Goal: Use online tool/utility: Utilize a website feature to perform a specific function

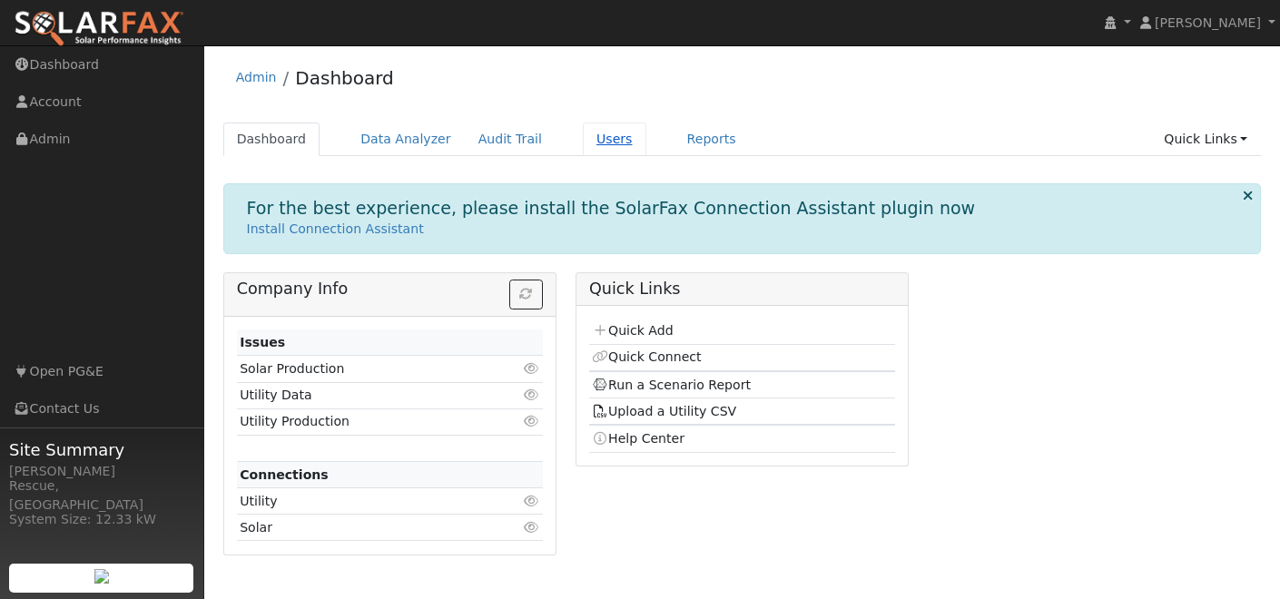
click at [594, 131] on link "Users" at bounding box center [615, 140] width 64 height 34
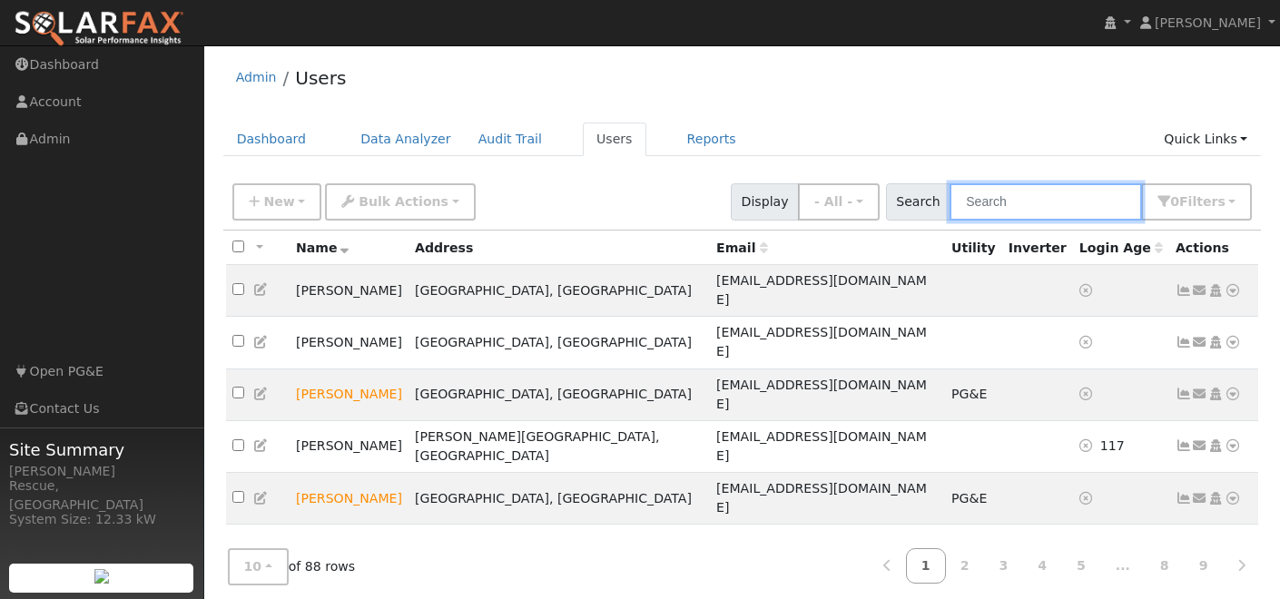
click at [1026, 210] on input "text" at bounding box center [1046, 201] width 193 height 37
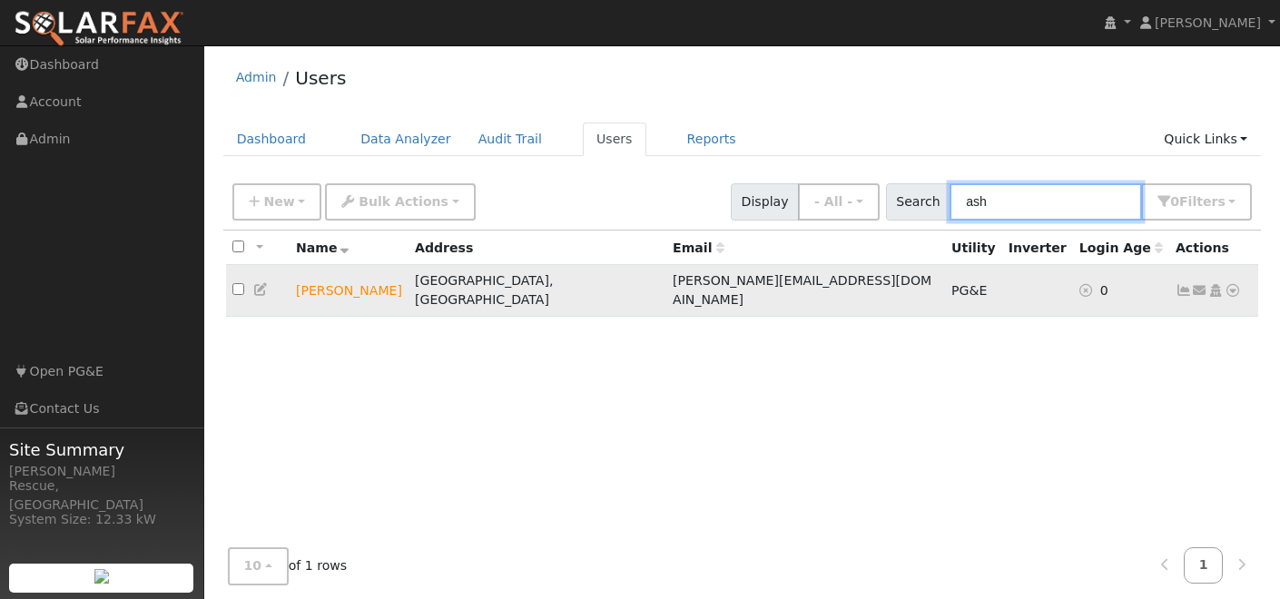
type input "ash"
click at [1230, 284] on icon at bounding box center [1233, 290] width 16 height 13
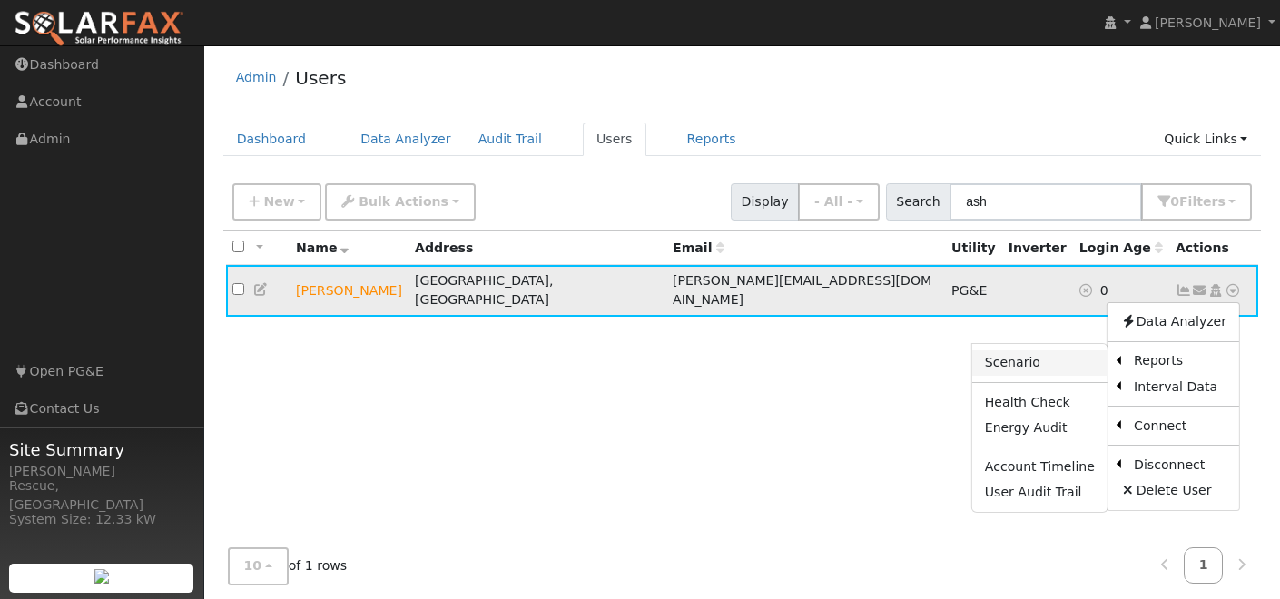
click at [1046, 361] on link "Scenario" at bounding box center [1039, 362] width 135 height 25
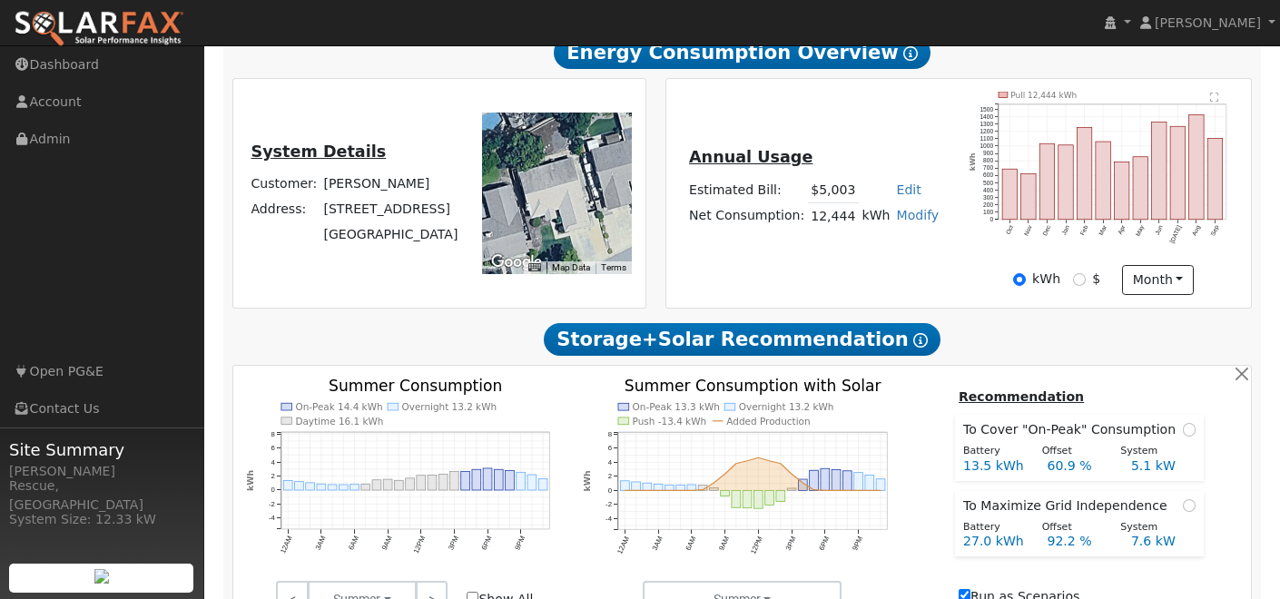
scroll to position [350, 0]
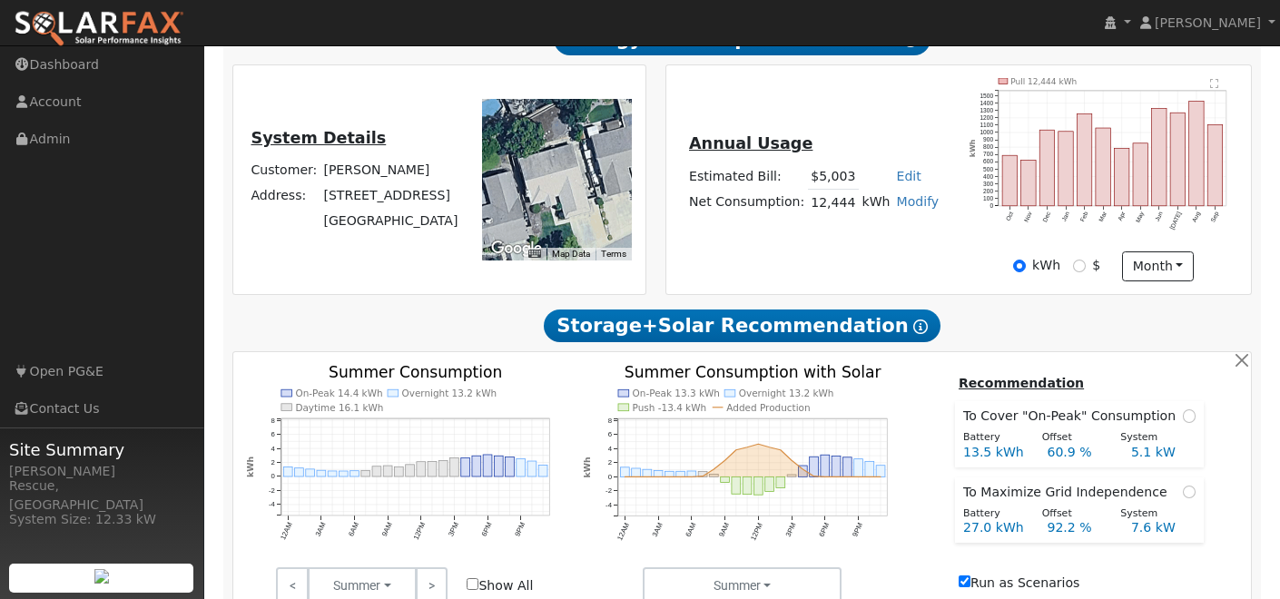
click at [1186, 502] on span at bounding box center [1189, 492] width 13 height 19
radio input "true"
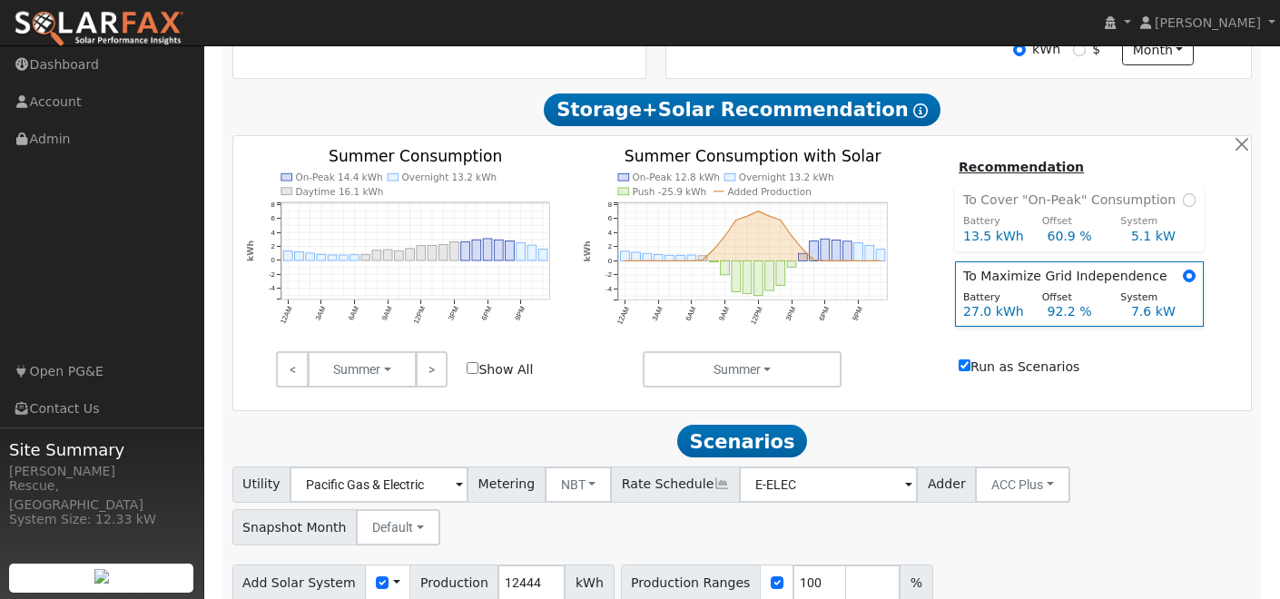
scroll to position [607, 0]
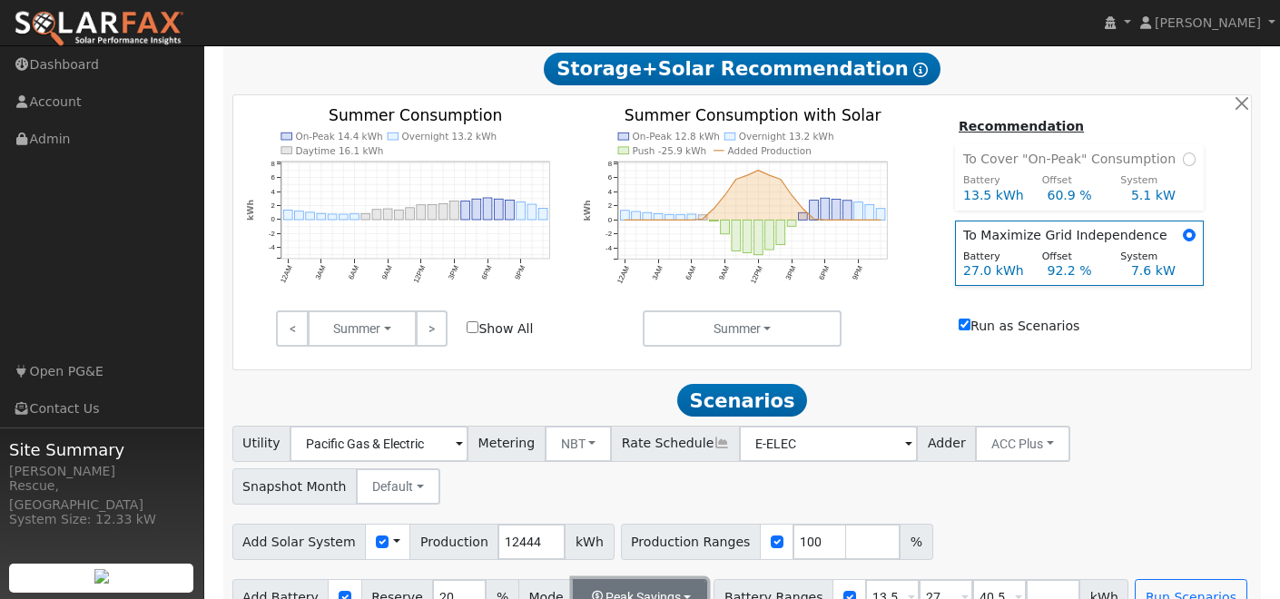
click at [664, 579] on button "Peak Savings" at bounding box center [640, 597] width 134 height 36
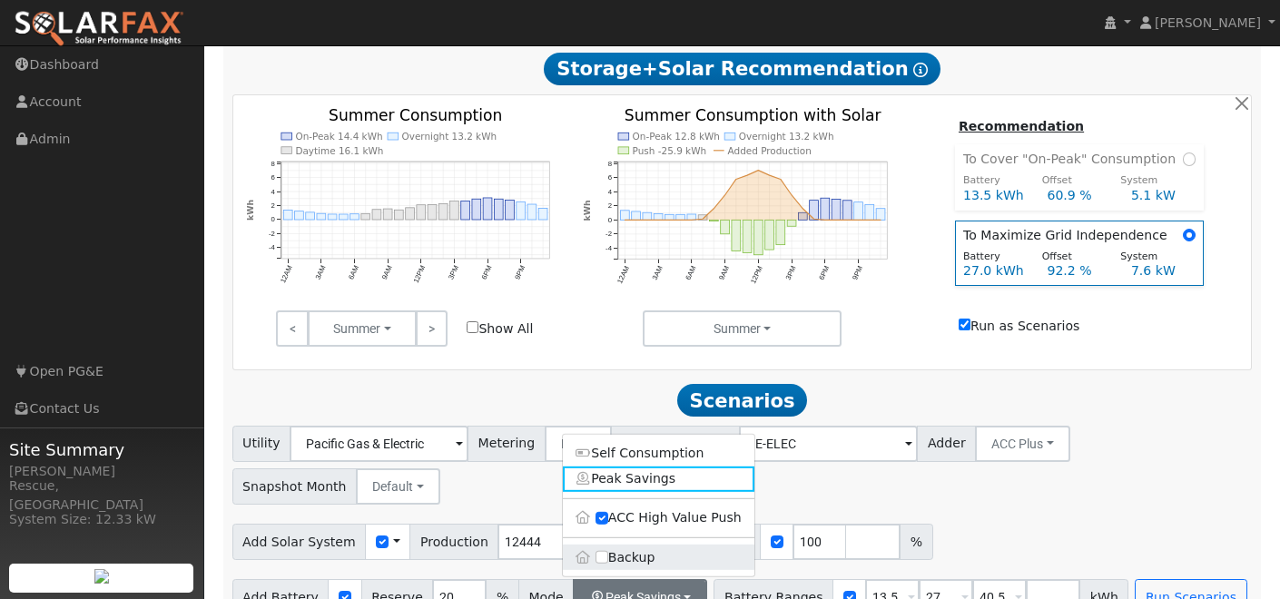
click at [642, 545] on label "Backup" at bounding box center [659, 557] width 192 height 25
click at [608, 551] on input "Backup" at bounding box center [602, 557] width 13 height 13
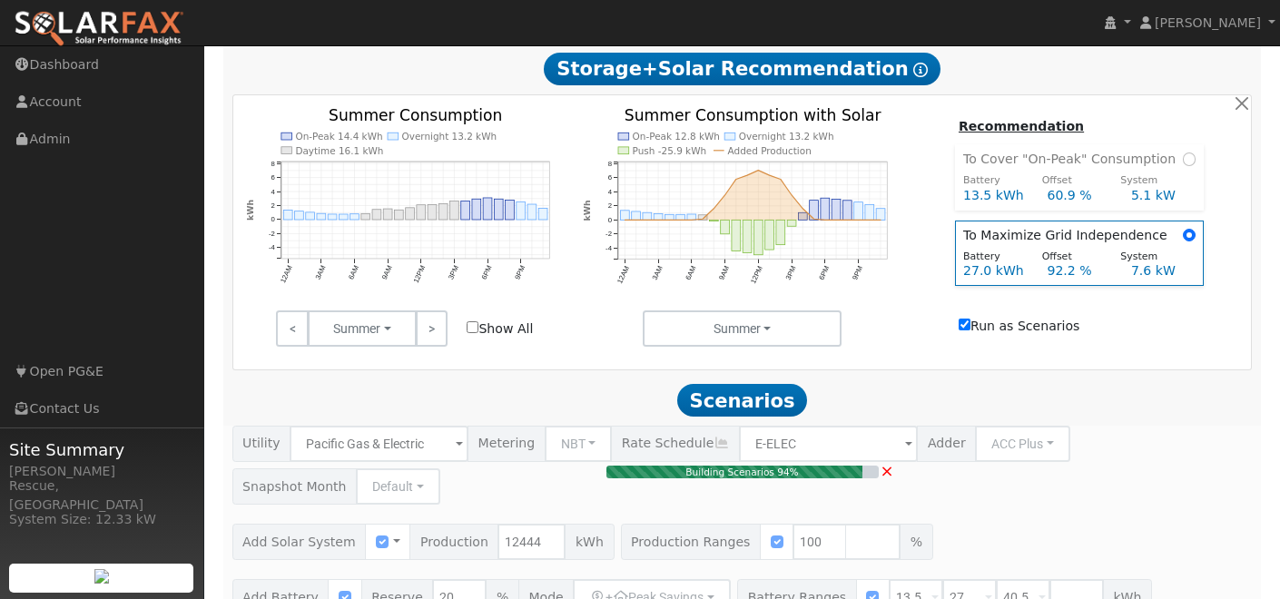
type input "8.3"
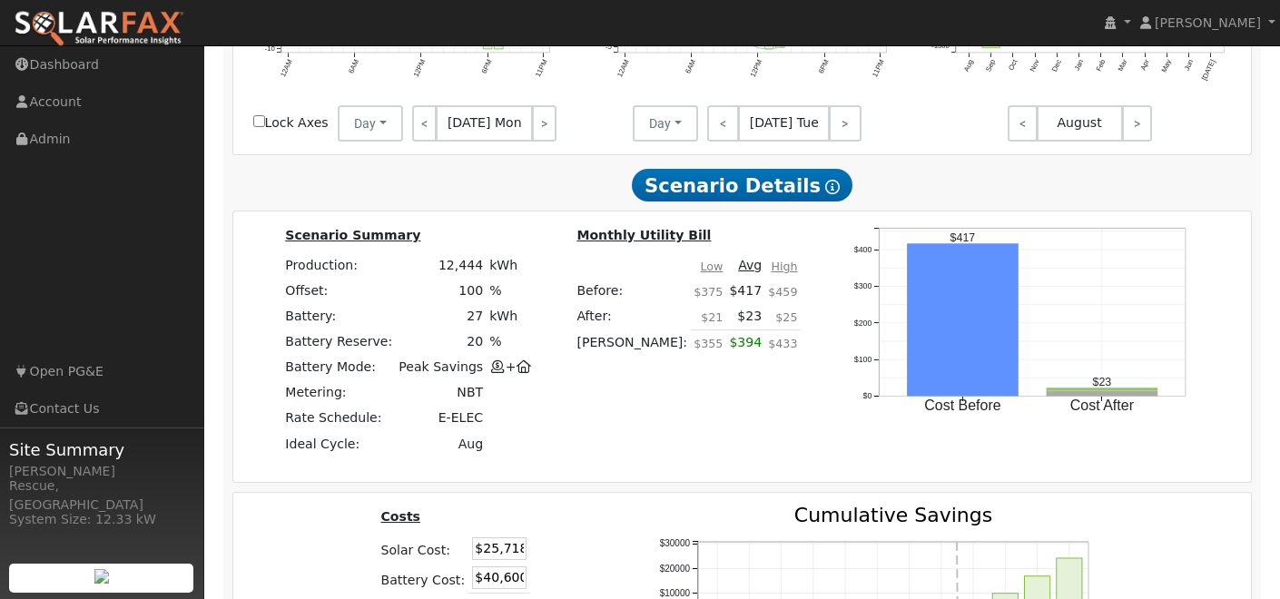
scroll to position [1911, 0]
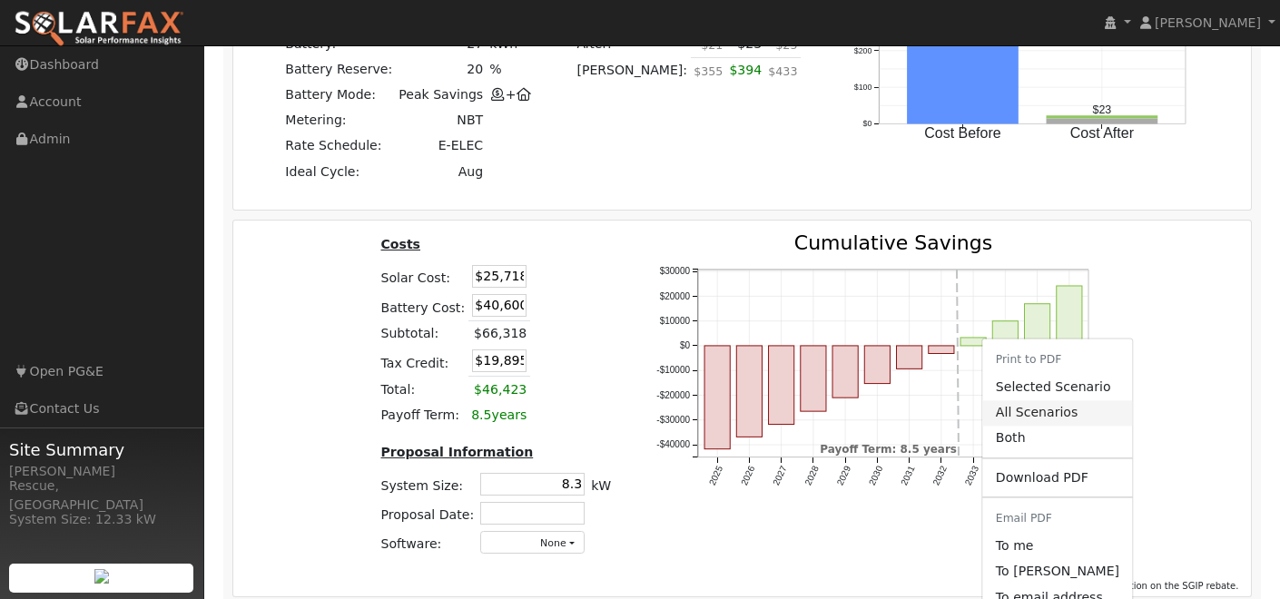
click at [1042, 400] on link "All Scenarios" at bounding box center [1057, 412] width 149 height 25
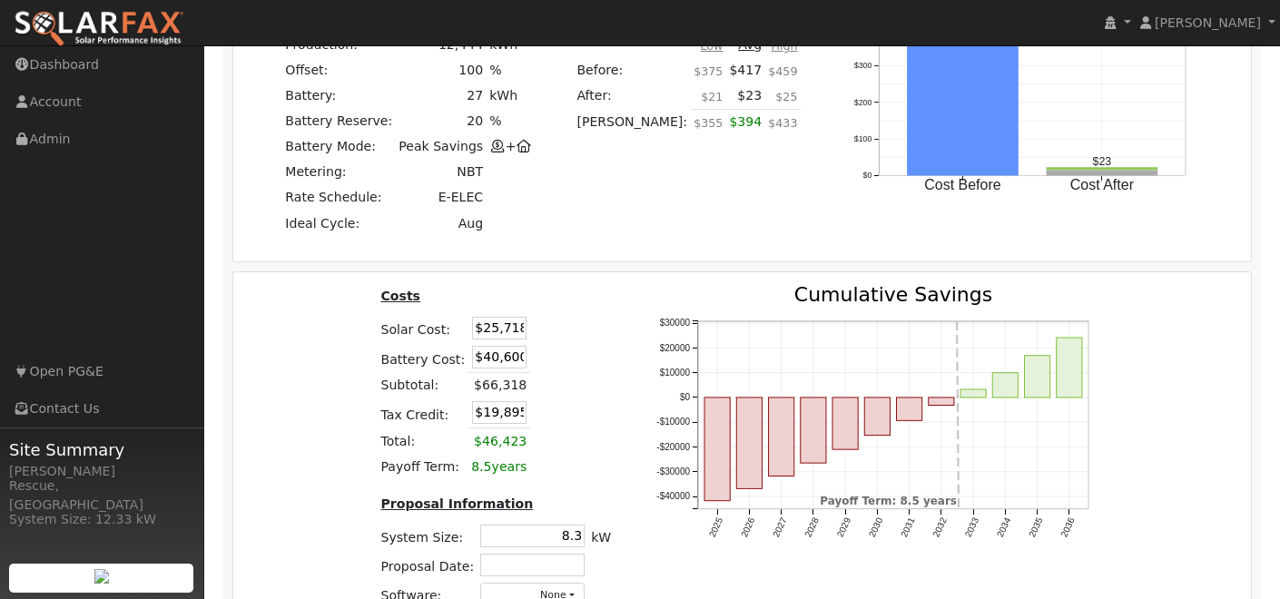
scroll to position [0, 0]
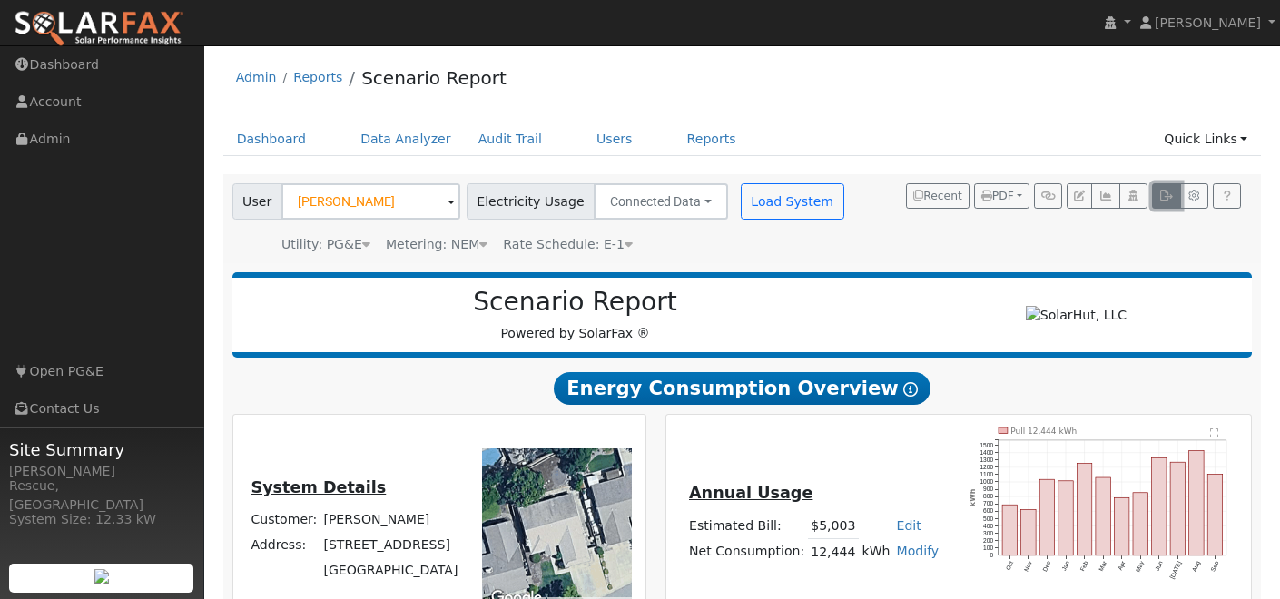
click at [1173, 194] on icon "button" at bounding box center [1167, 196] width 14 height 11
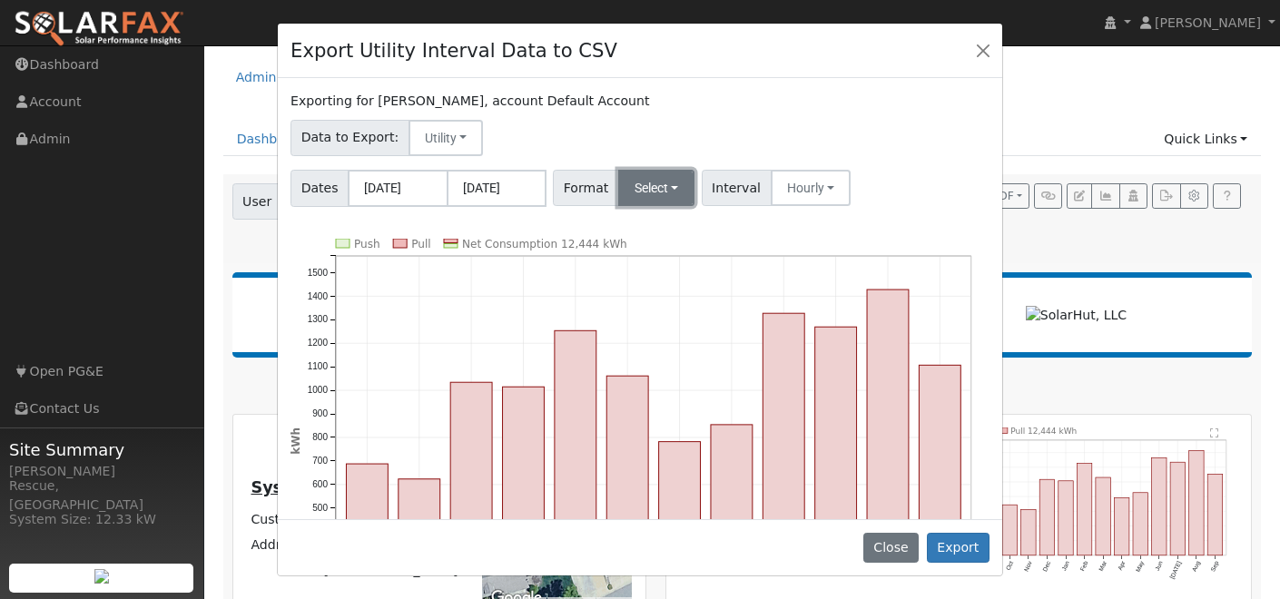
click at [686, 193] on button "Select" at bounding box center [656, 188] width 77 height 36
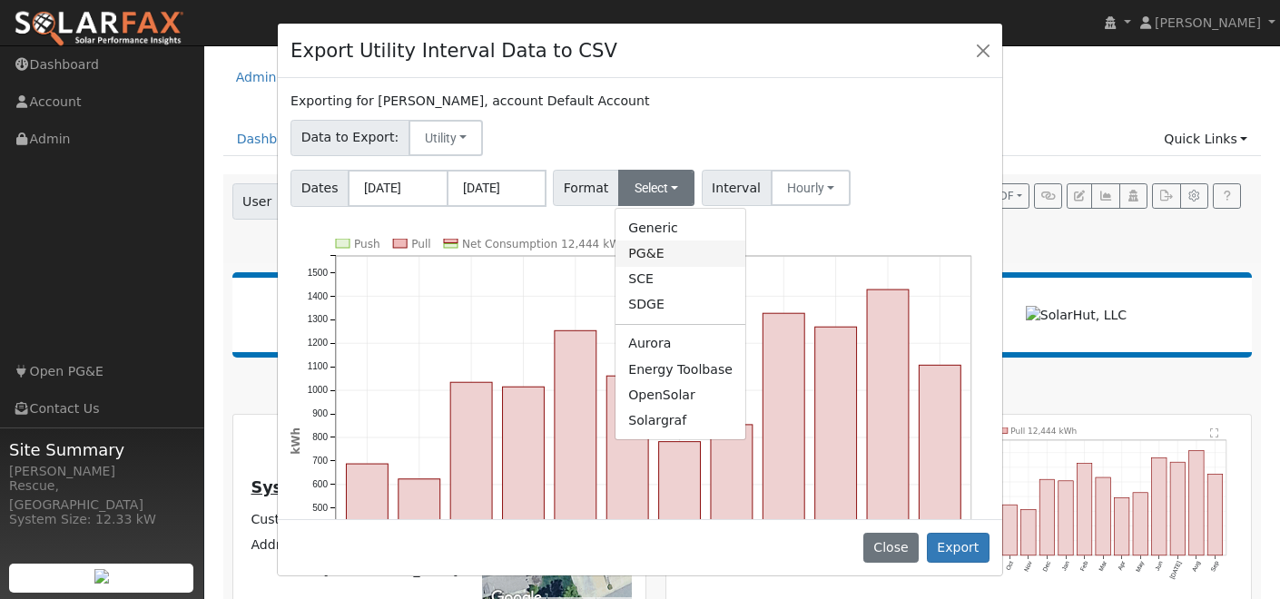
click at [679, 253] on link "PG&E" at bounding box center [681, 253] width 130 height 25
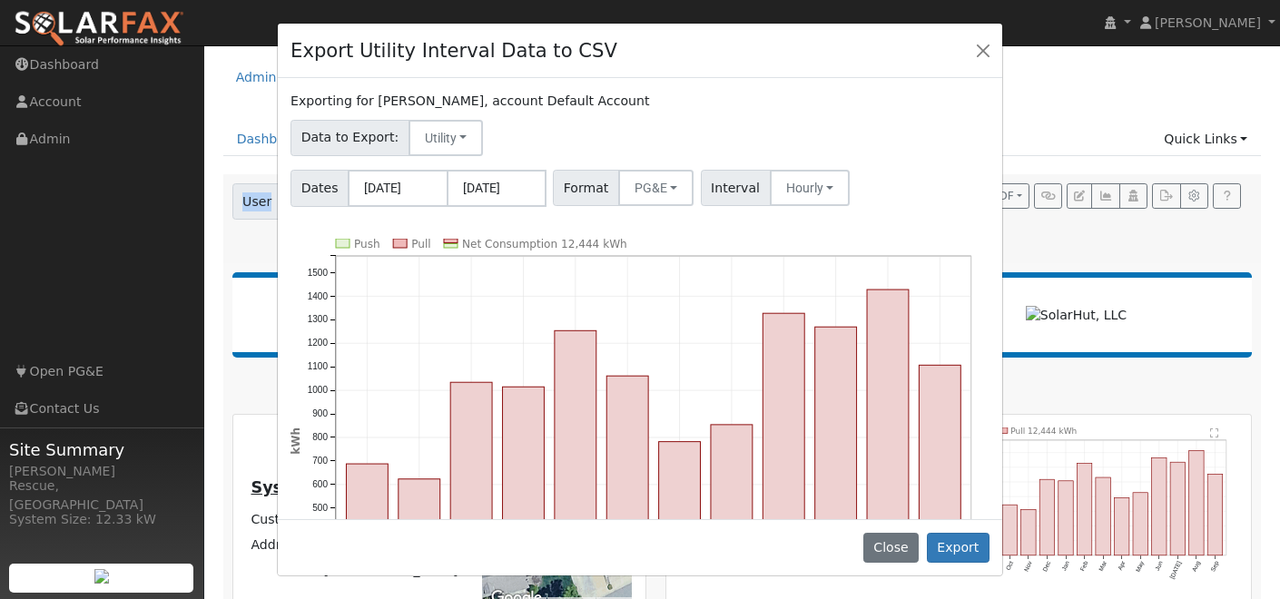
click at [679, 253] on icon "Push Pull Net Consumption 12,444 kWh Oct '24 Nov '24 Dec '24 Jan '25 Feb '25 Ma…" at bounding box center [640, 464] width 699 height 450
click at [668, 186] on button "PG&E" at bounding box center [656, 188] width 76 height 36
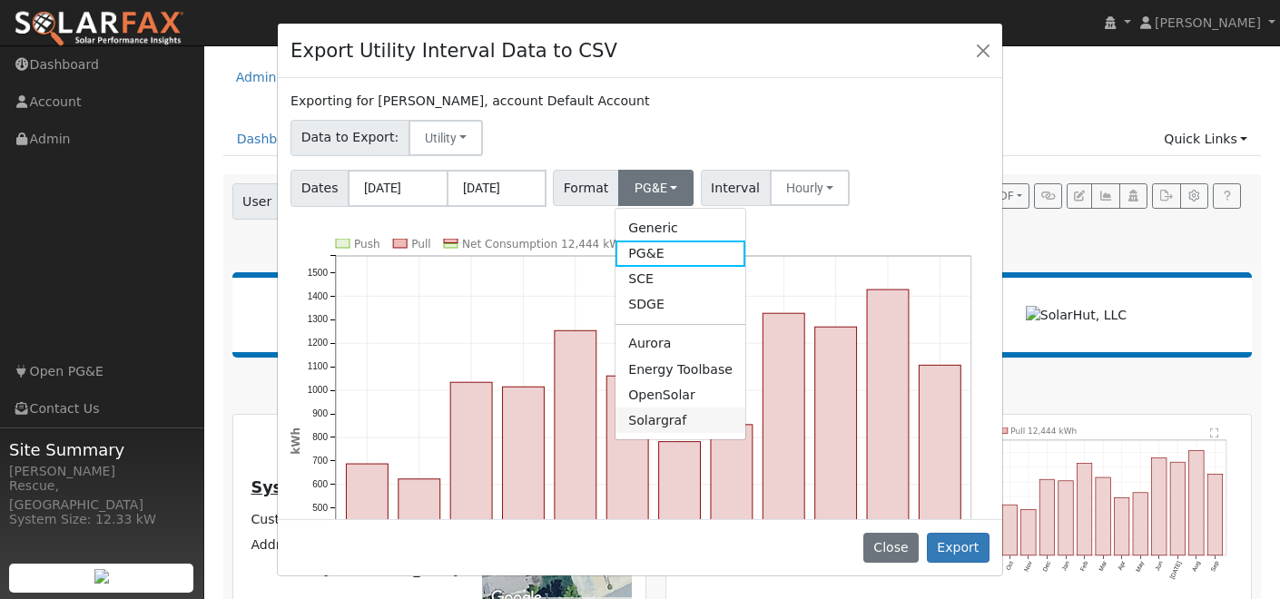
click at [659, 414] on link "Solargraf" at bounding box center [681, 420] width 130 height 25
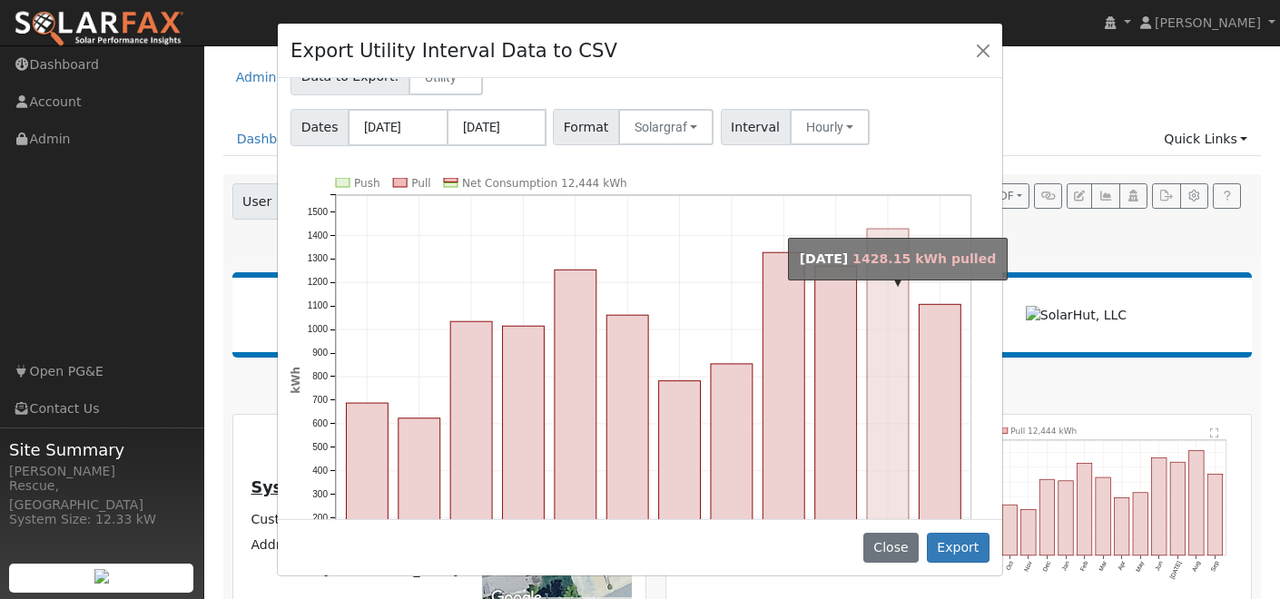
scroll to position [171, 0]
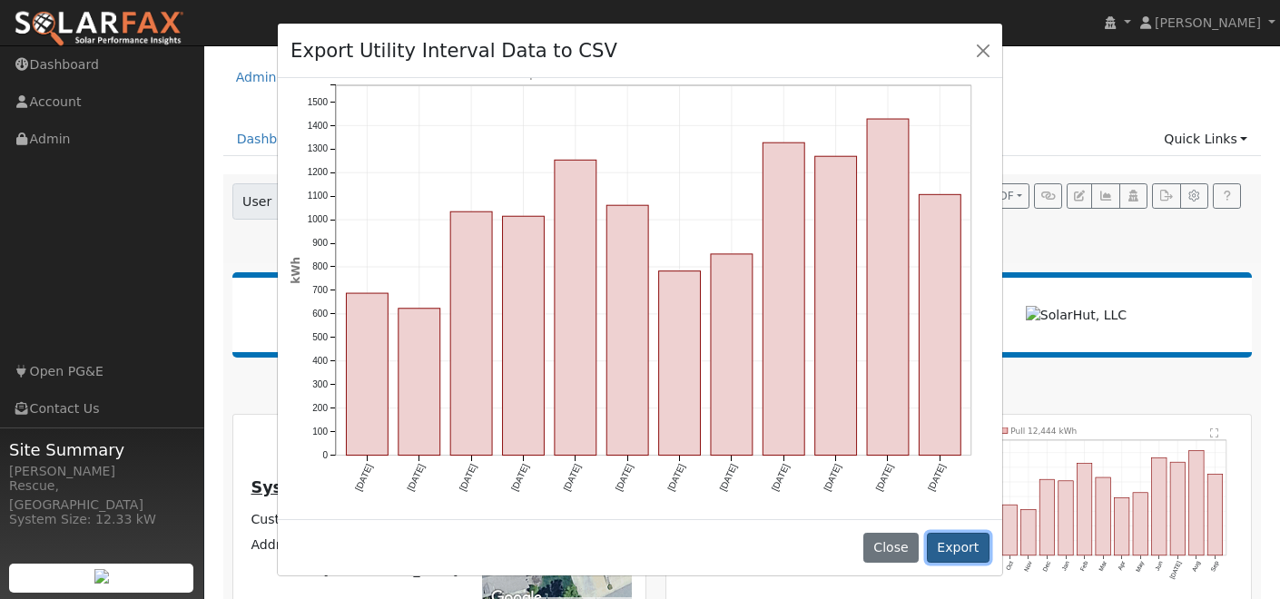
click at [941, 545] on button "Export" at bounding box center [958, 548] width 63 height 31
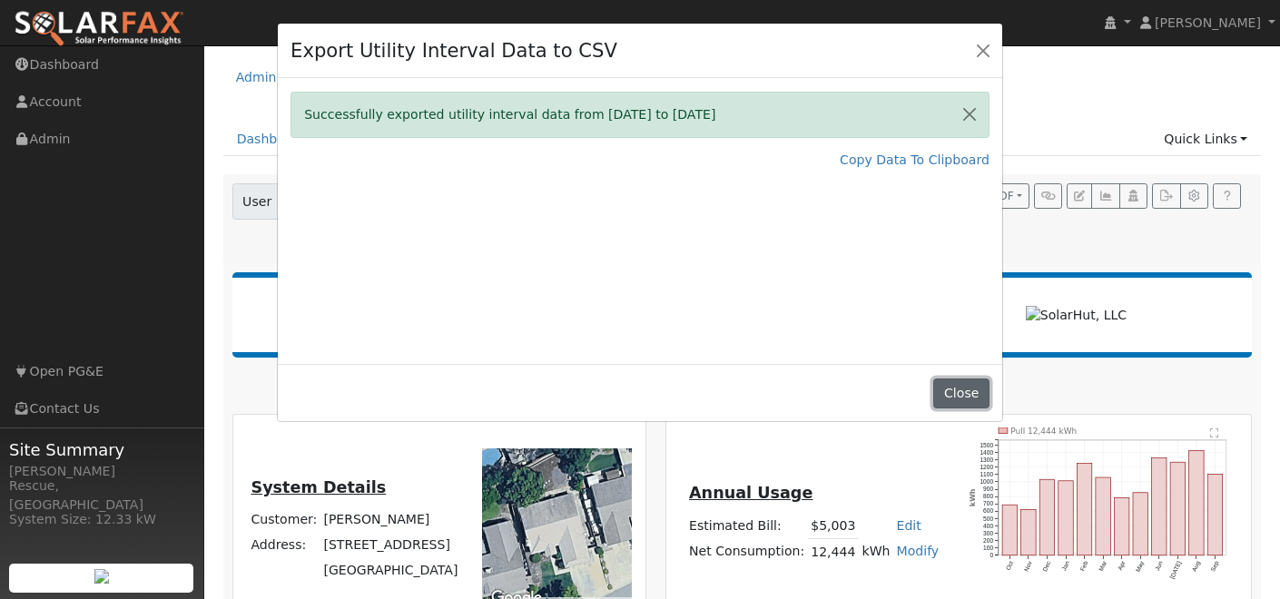
click at [965, 385] on button "Close" at bounding box center [960, 394] width 55 height 31
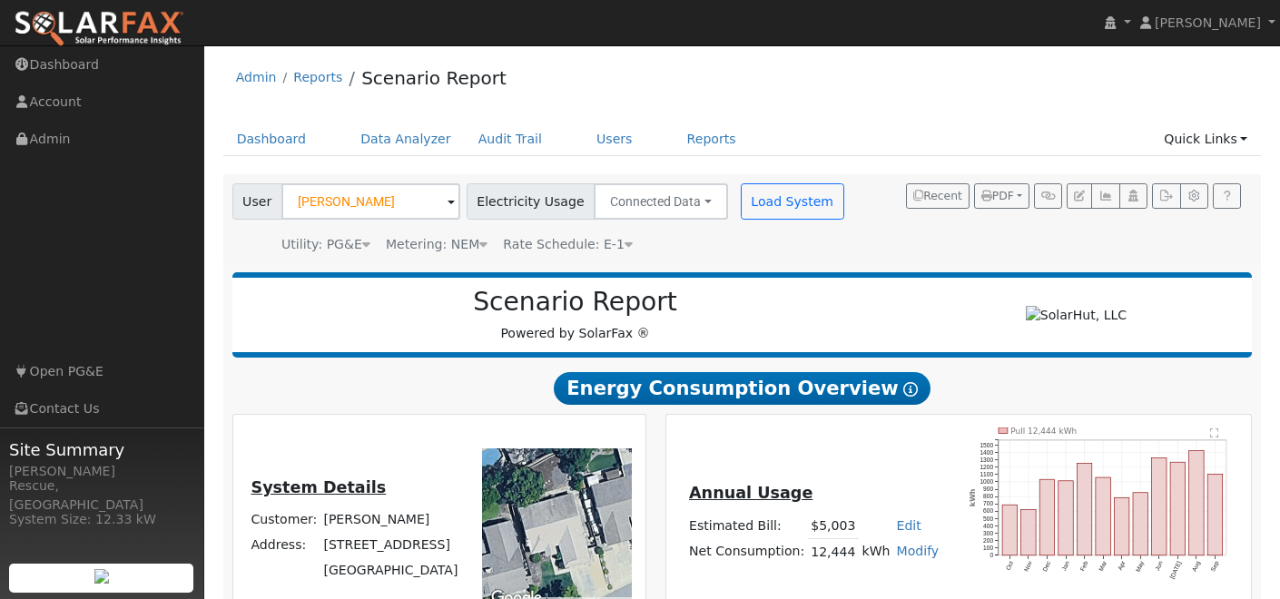
drag, startPoint x: 316, startPoint y: 532, endPoint x: 370, endPoint y: 549, distance: 57.1
click at [370, 549] on td "3705 Mariposa Springs Drive" at bounding box center [391, 545] width 141 height 25
copy td "3705 Mariposa Springs Drive"
click at [402, 136] on link "Data Analyzer" at bounding box center [406, 140] width 118 height 34
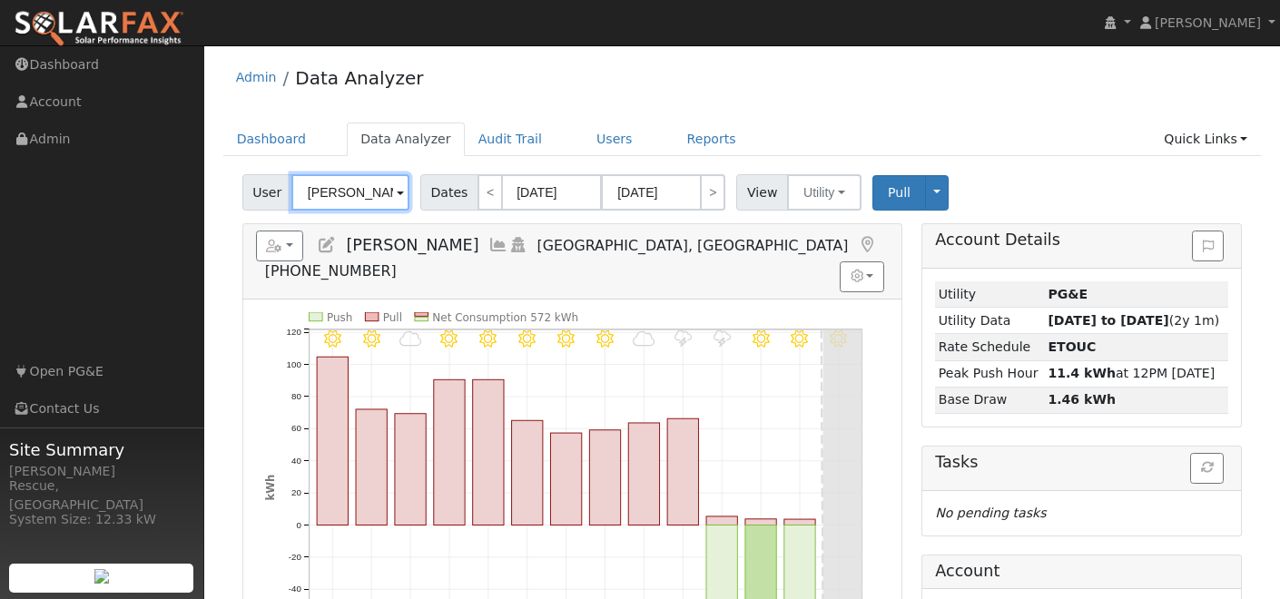
click at [389, 187] on input "Harry Christfeild" at bounding box center [350, 192] width 118 height 36
click at [389, 187] on img at bounding box center [386, 191] width 45 height 35
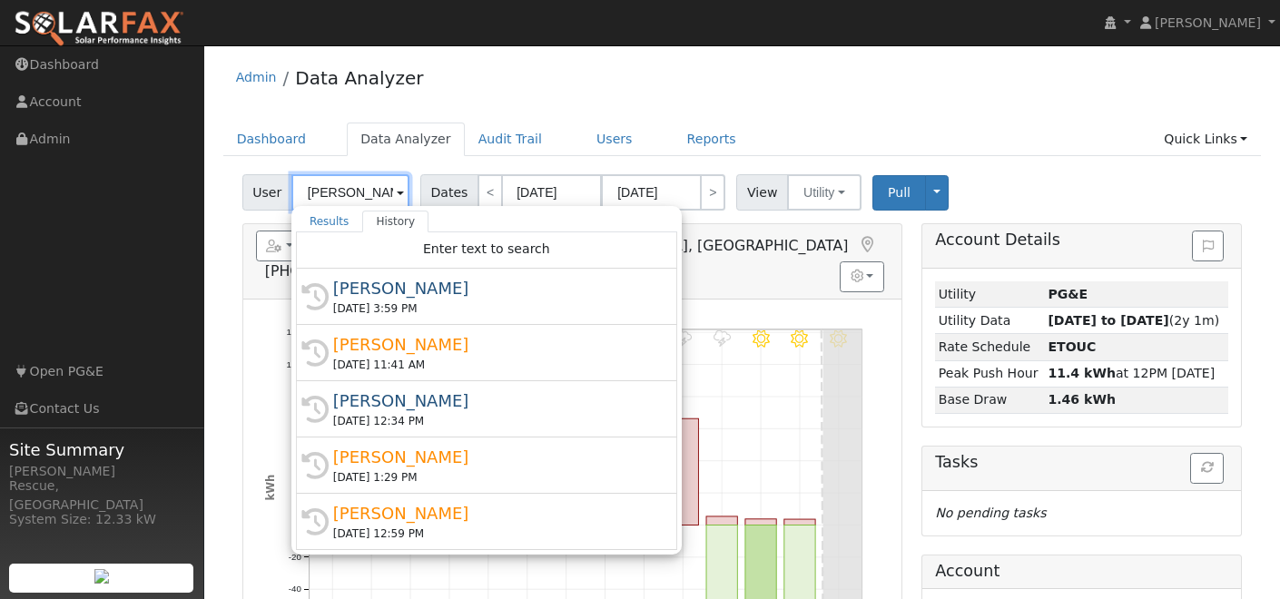
click at [389, 187] on input "Harry Christfeild" at bounding box center [350, 192] width 118 height 36
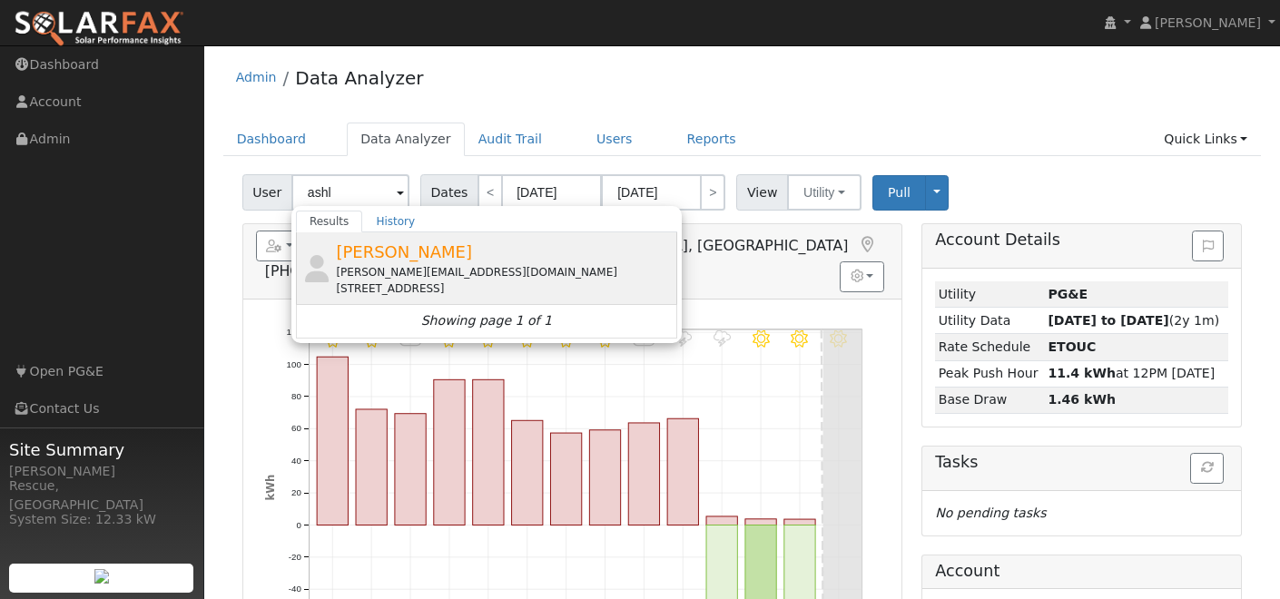
click at [403, 250] on span "[PERSON_NAME]" at bounding box center [404, 251] width 136 height 19
type input "[PERSON_NAME]"
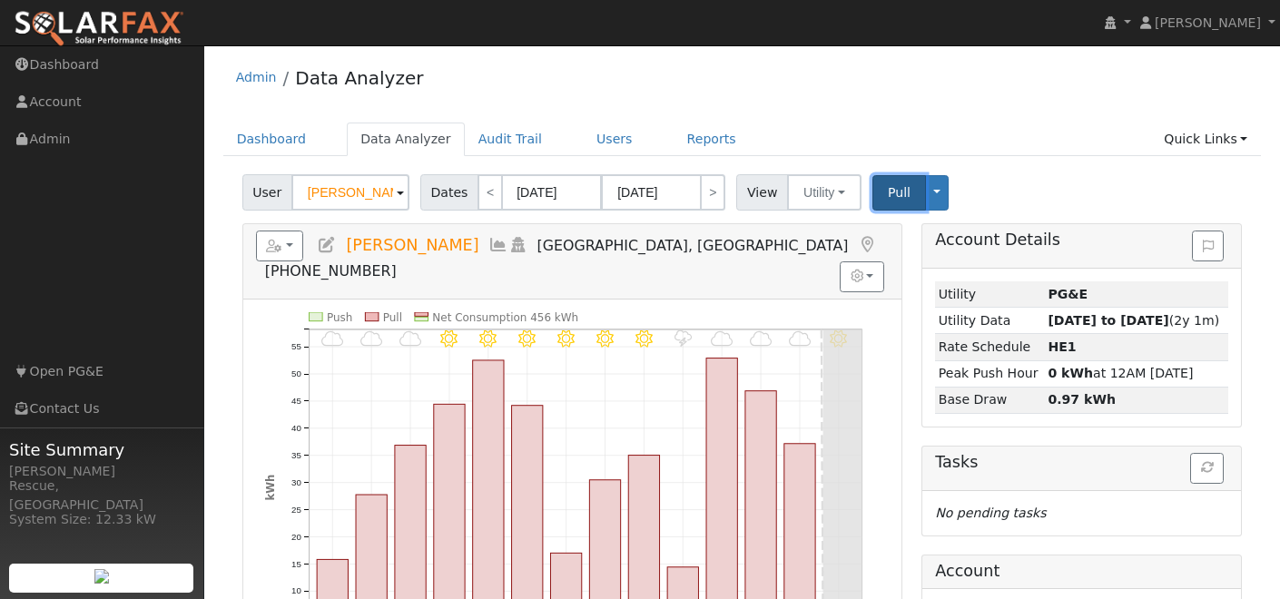
click at [903, 184] on button "Pull" at bounding box center [900, 192] width 54 height 35
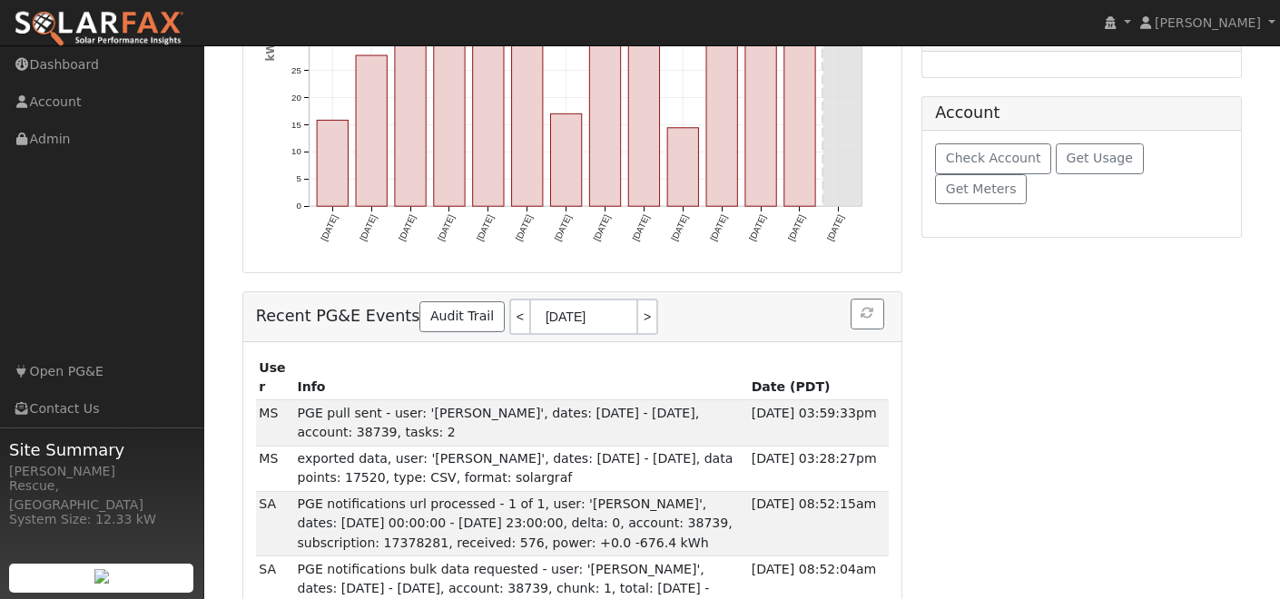
scroll to position [443, 0]
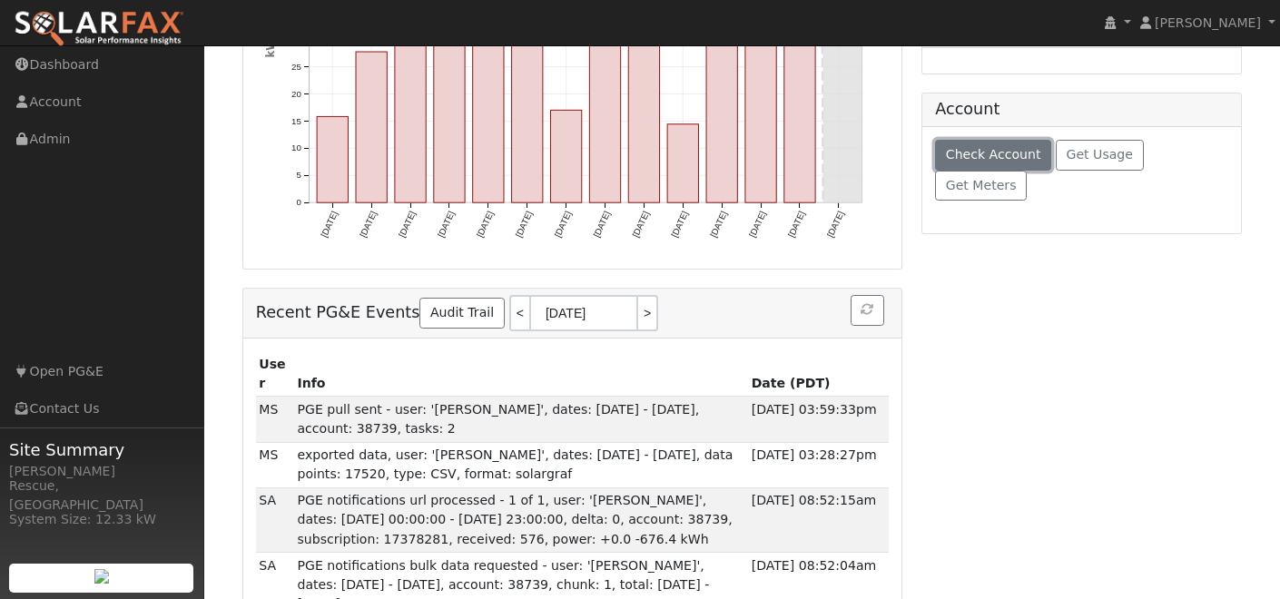
click at [1019, 157] on span "Check Account" at bounding box center [993, 154] width 95 height 15
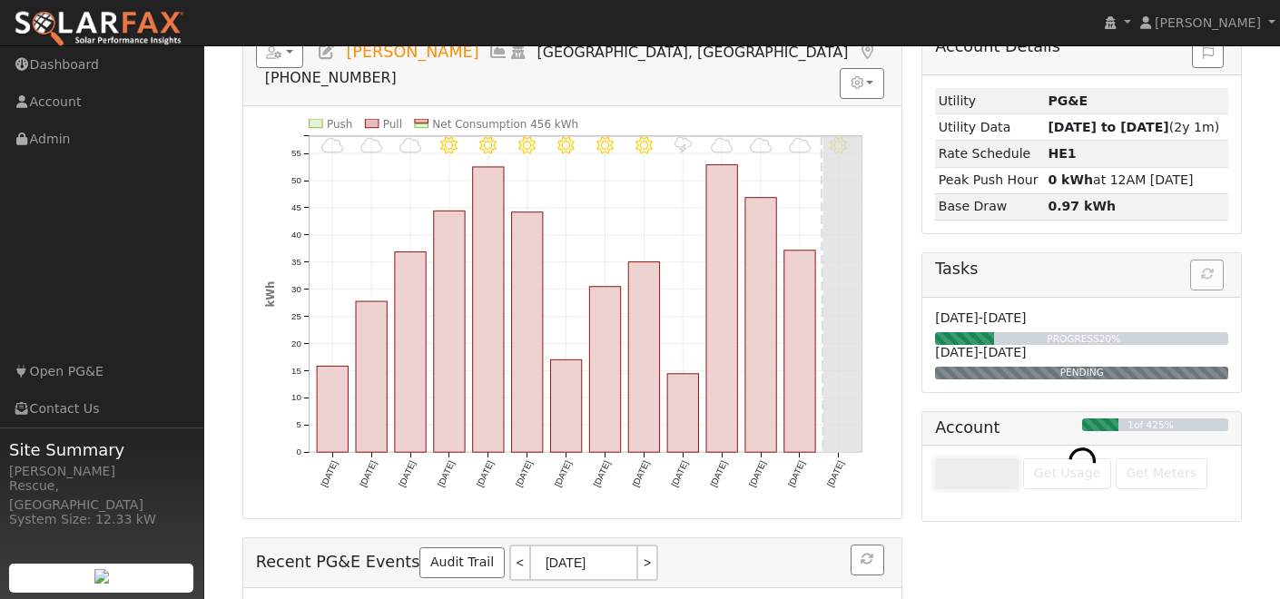
scroll to position [0, 0]
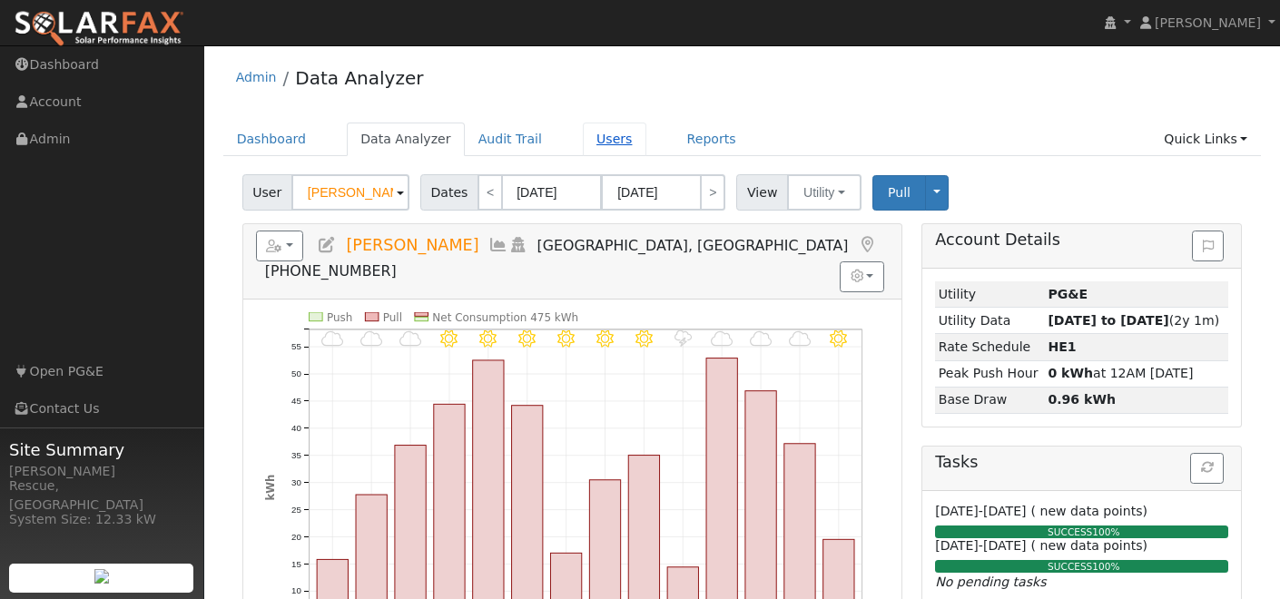
click at [595, 144] on link "Users" at bounding box center [615, 140] width 64 height 34
click at [592, 144] on link "Users" at bounding box center [615, 140] width 64 height 34
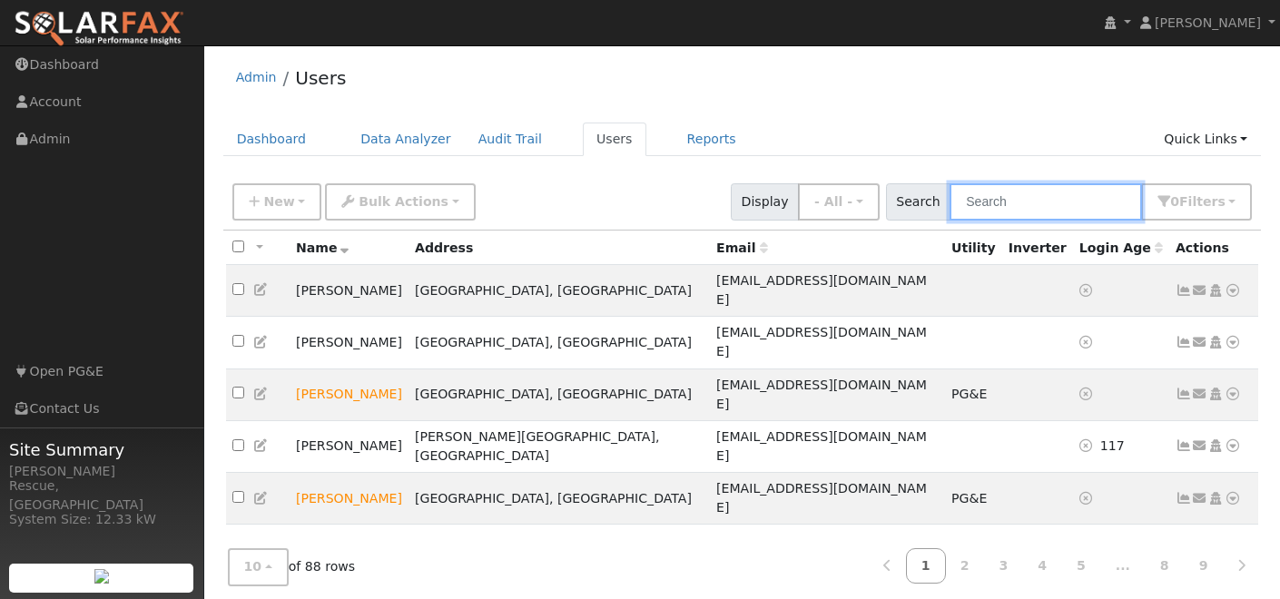
click at [1006, 204] on input "text" at bounding box center [1046, 201] width 193 height 37
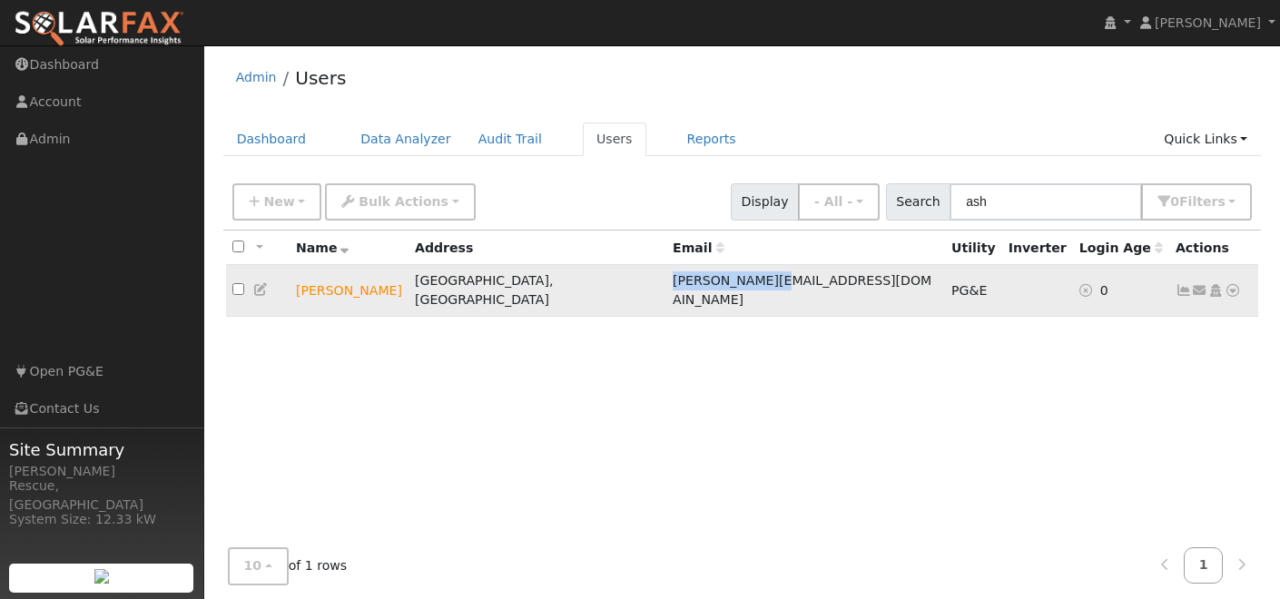
drag, startPoint x: 774, startPoint y: 283, endPoint x: 666, endPoint y: 285, distance: 108.1
click at [666, 285] on td "[PERSON_NAME][EMAIL_ADDRESS][DOMAIN_NAME]" at bounding box center [805, 291] width 279 height 52
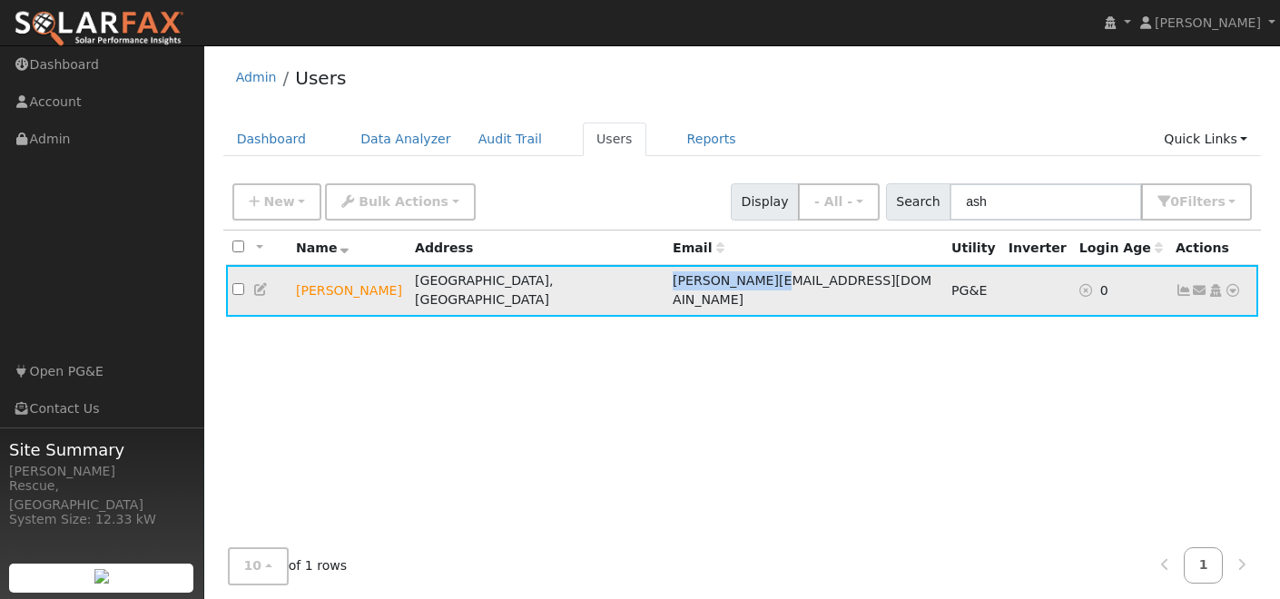
copy span "[PERSON_NAME][EMAIL_ADDRESS][DOMAIN_NAME]"
drag, startPoint x: 1059, startPoint y: 210, endPoint x: 921, endPoint y: 188, distance: 139.7
click at [921, 188] on div "Search ash 0 Filter s My accounts Role Show - All - Show Leads Admin Billing Ad…" at bounding box center [1069, 201] width 367 height 37
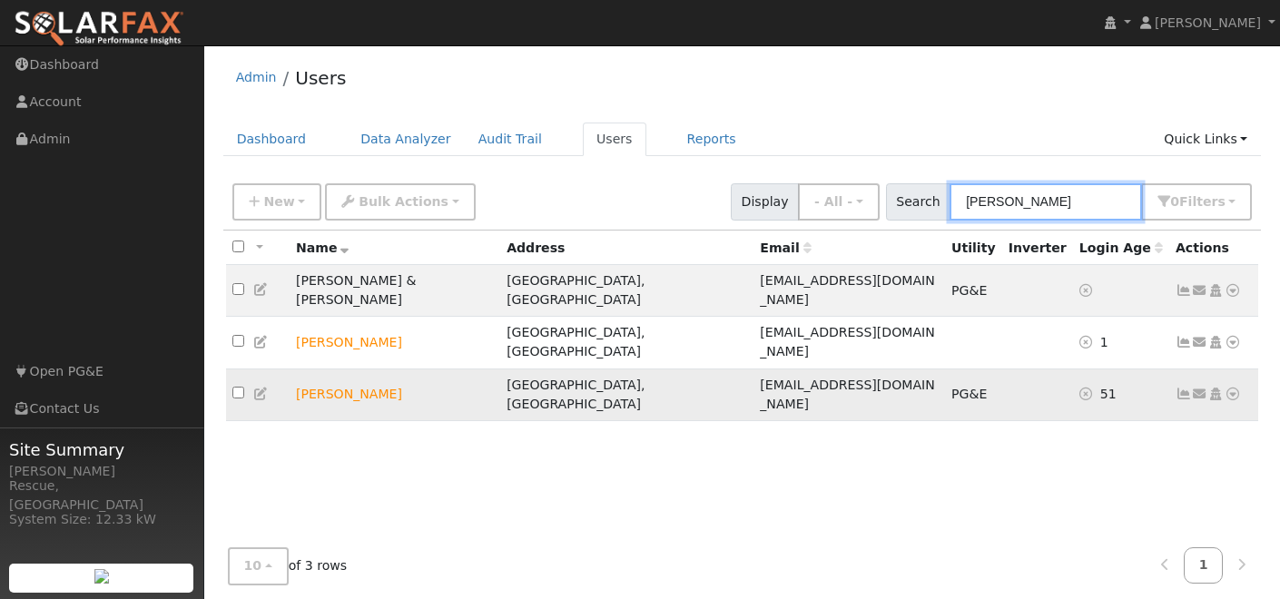
type input "dan"
click at [1245, 369] on td "Send Email... Copy a Link Reset Password Open Access Data Analyzer Reports Scen…" at bounding box center [1215, 395] width 90 height 52
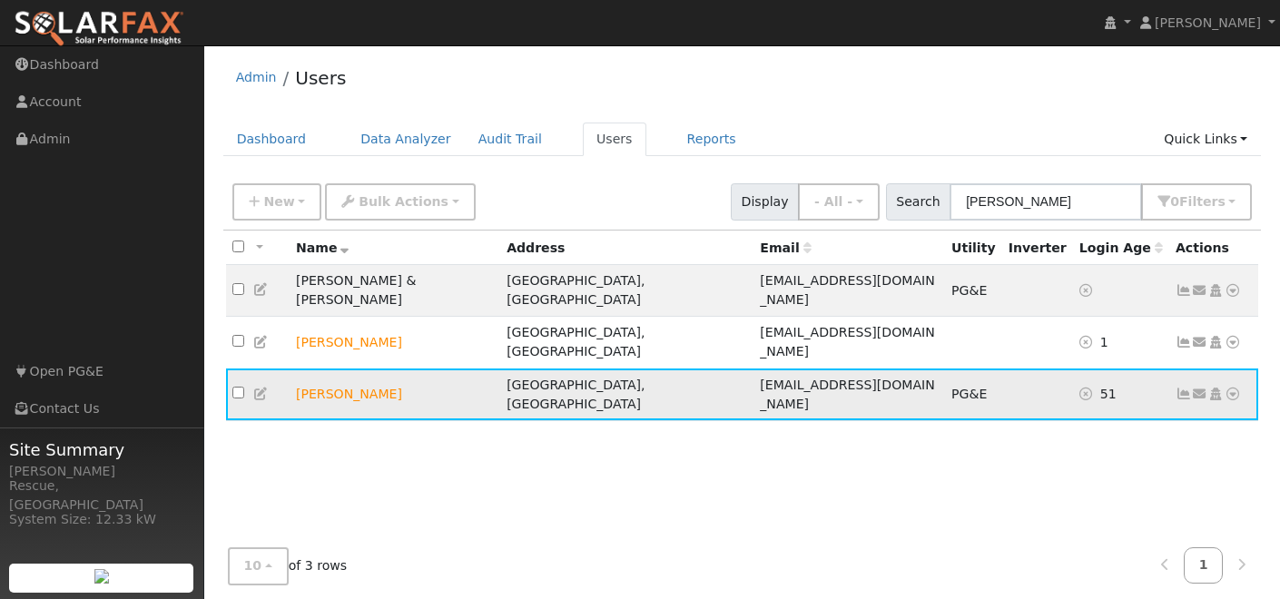
click at [1230, 388] on icon at bounding box center [1233, 394] width 16 height 13
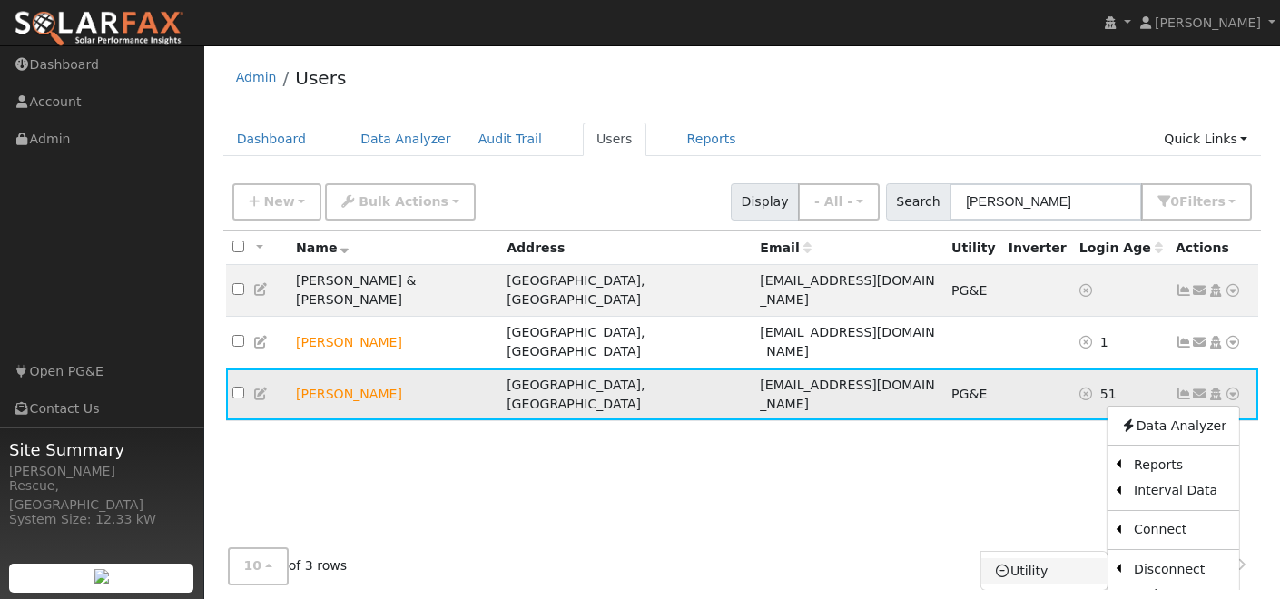
click at [1032, 558] on link "Utility" at bounding box center [1045, 570] width 126 height 25
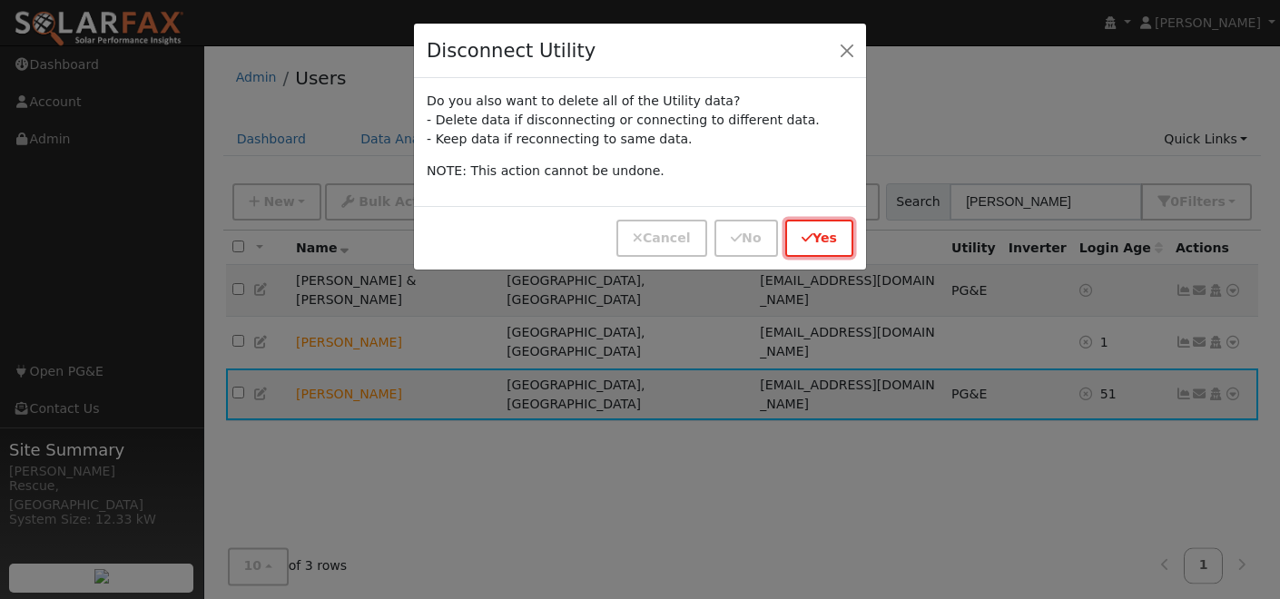
click at [815, 241] on button "Yes" at bounding box center [819, 238] width 68 height 37
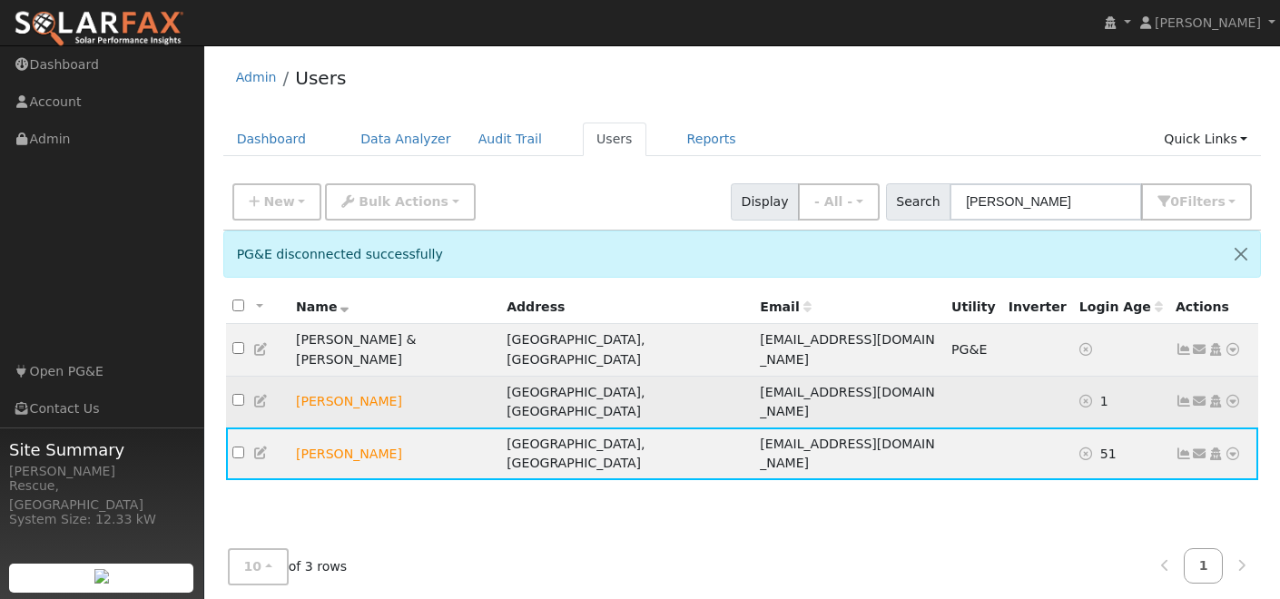
click at [1232, 395] on icon at bounding box center [1233, 401] width 16 height 13
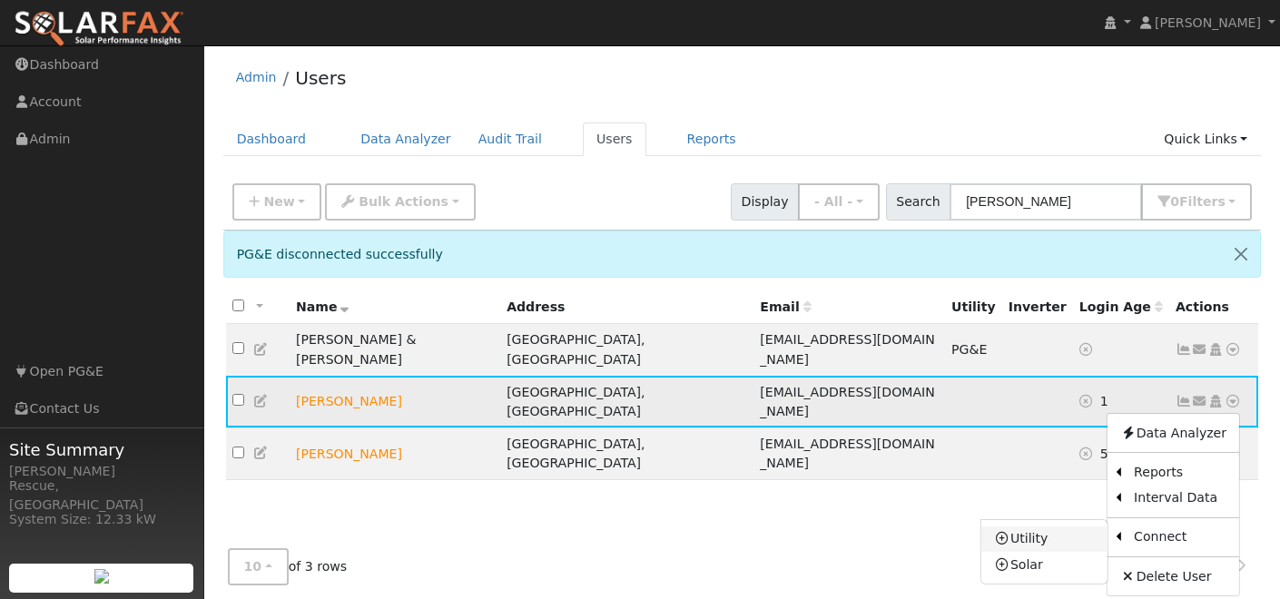
click at [1044, 527] on link "Utility" at bounding box center [1045, 539] width 126 height 25
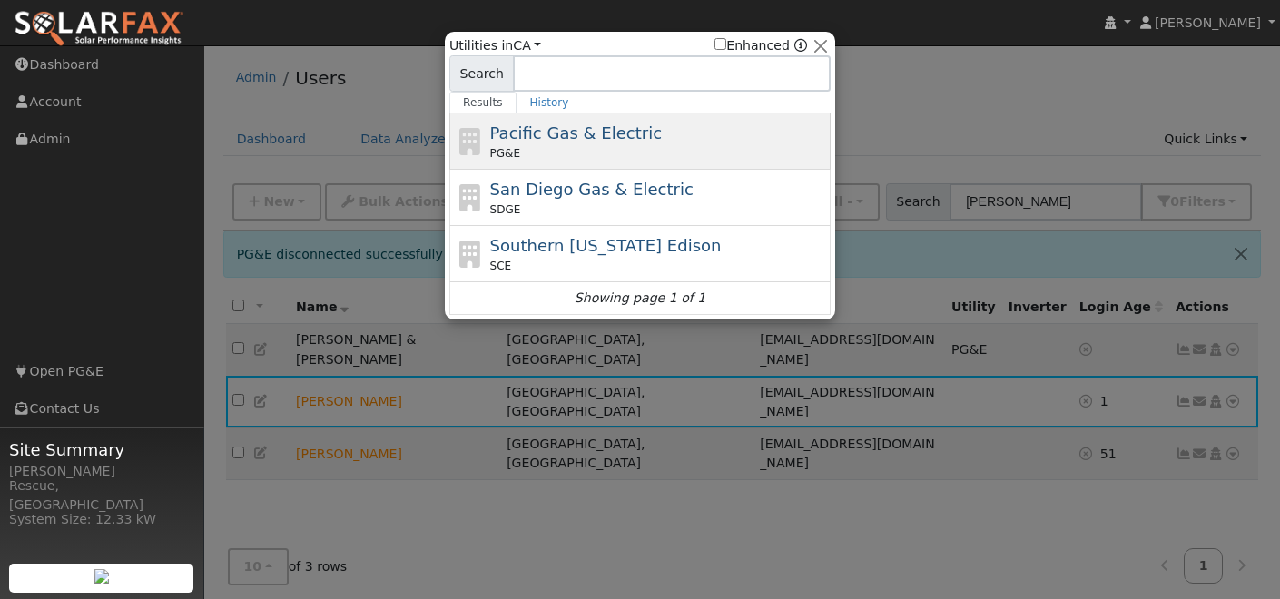
click at [624, 156] on div "PG&E" at bounding box center [658, 153] width 337 height 16
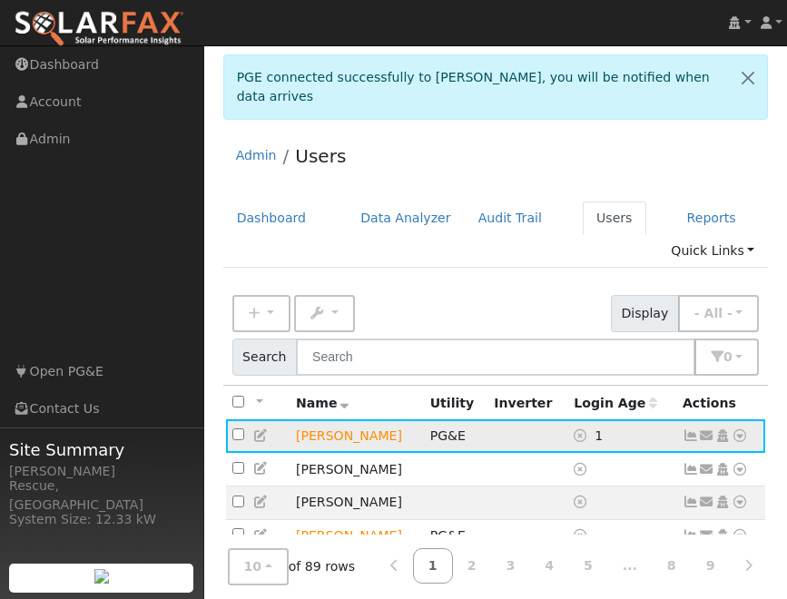
click at [737, 429] on icon at bounding box center [740, 435] width 16 height 13
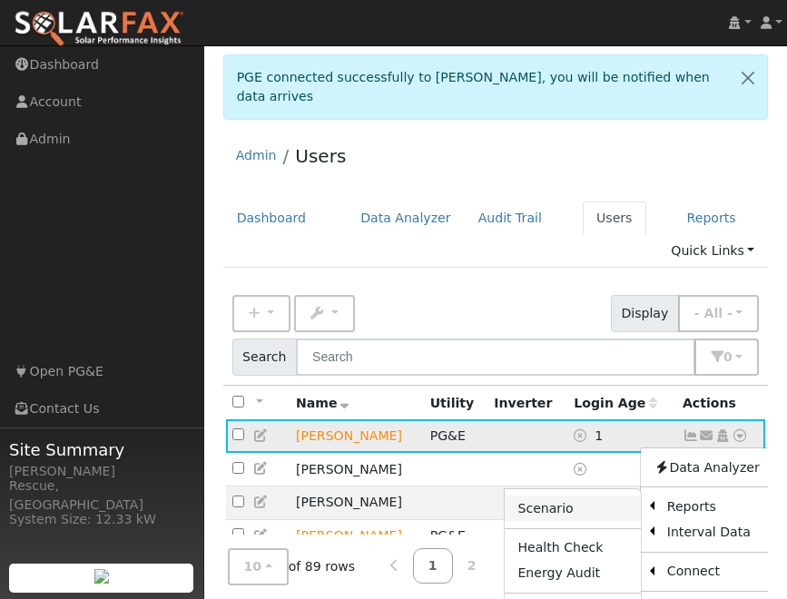
click at [546, 496] on link "Scenario" at bounding box center [572, 508] width 135 height 25
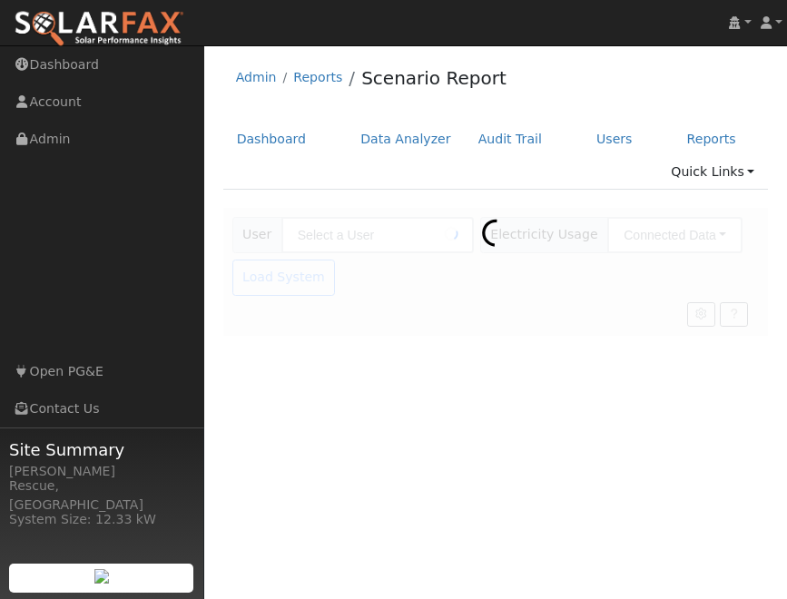
type input "[PERSON_NAME]"
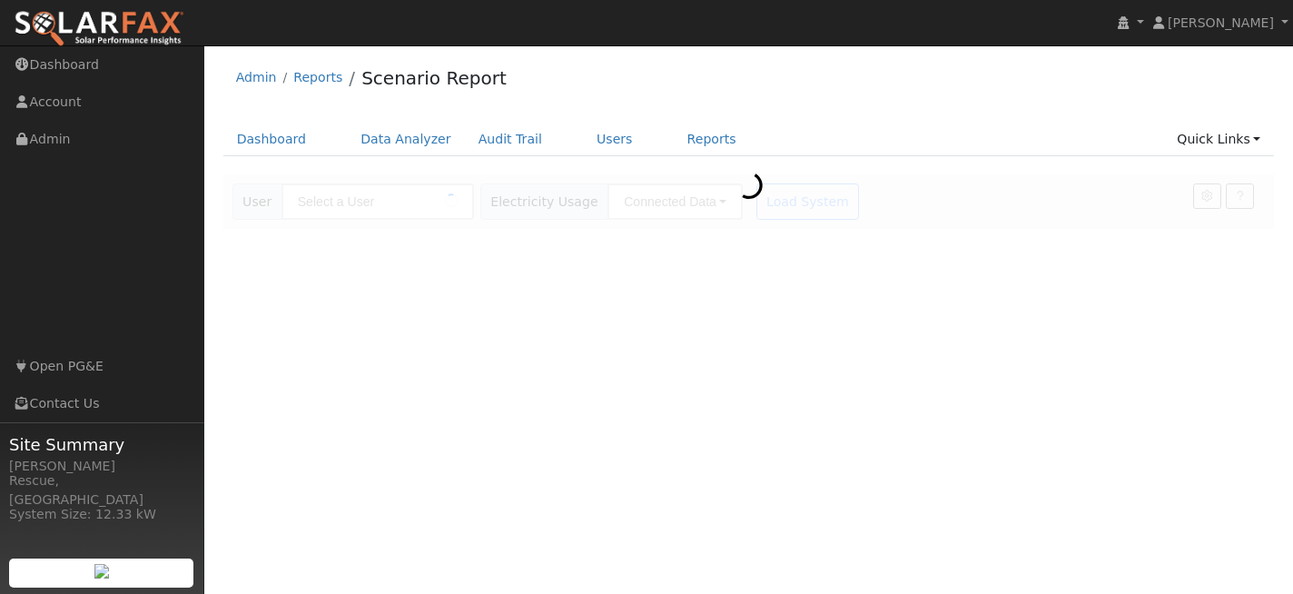
type input "[PERSON_NAME]"
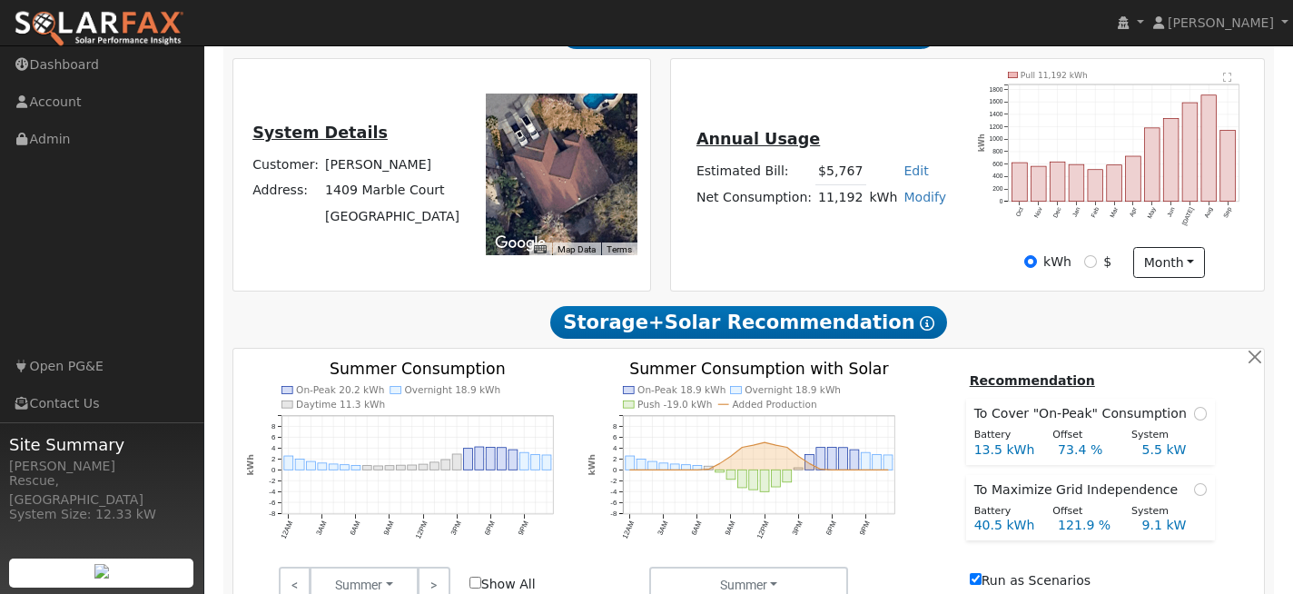
scroll to position [500, 0]
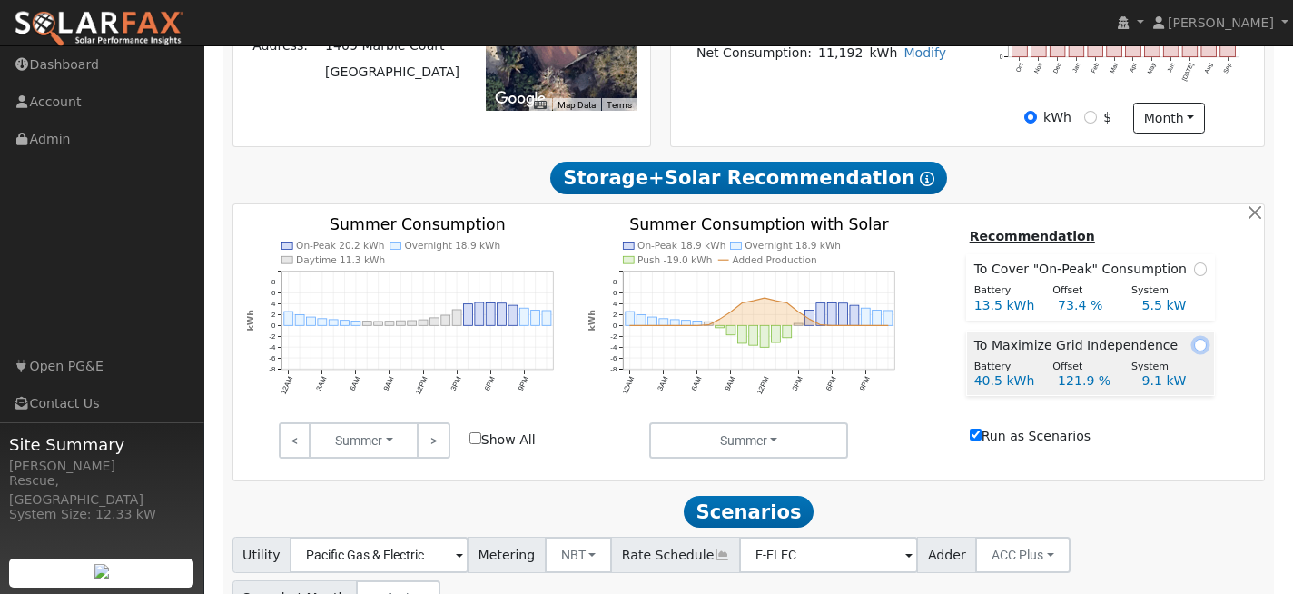
click at [1195, 351] on input "radio" at bounding box center [1200, 345] width 13 height 13
radio input "true"
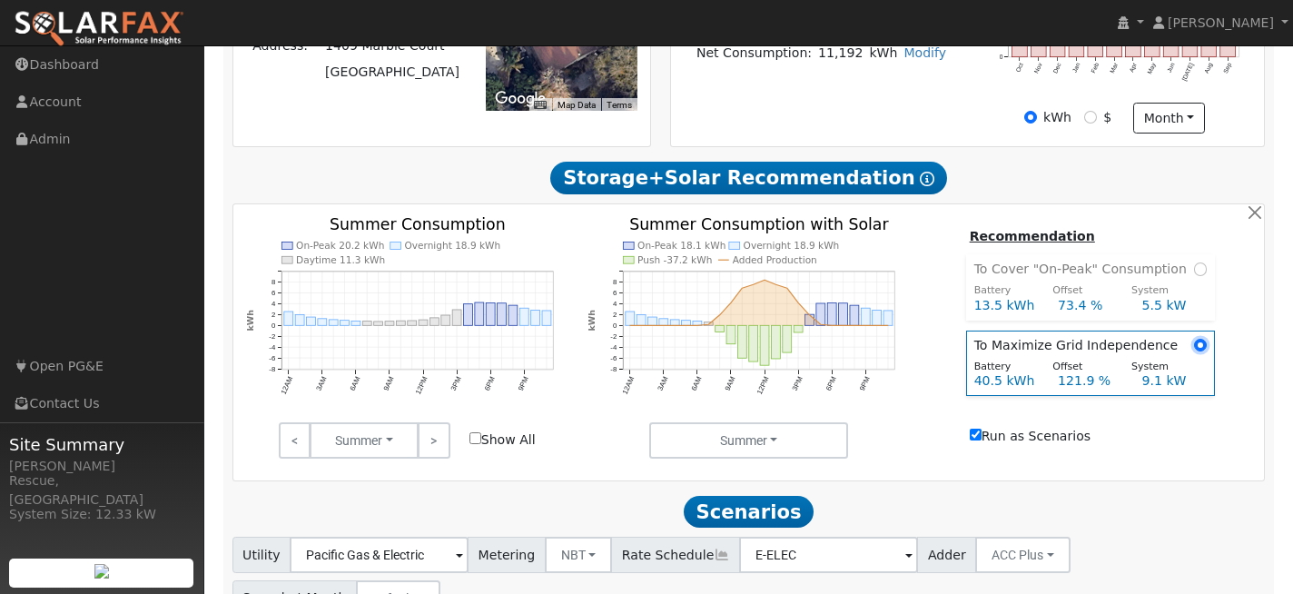
scroll to position [617, 0]
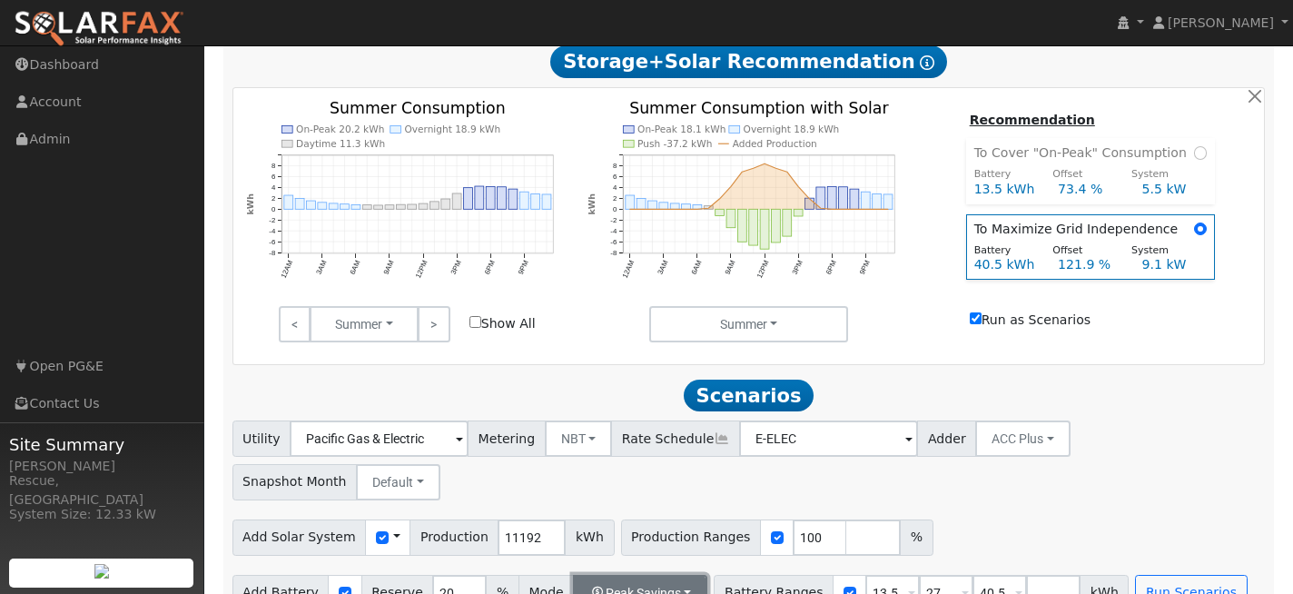
click at [681, 575] on button "Peak Savings" at bounding box center [640, 593] width 134 height 36
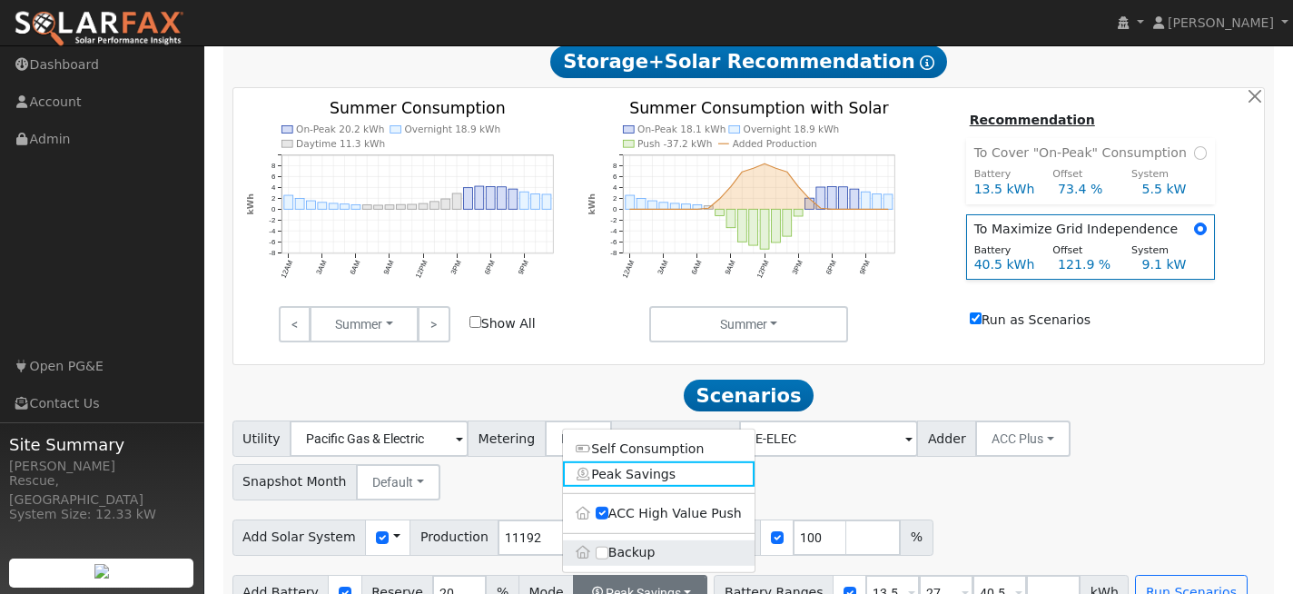
click at [666, 539] on label "Backup" at bounding box center [659, 551] width 192 height 25
click at [608, 546] on input "Backup" at bounding box center [602, 552] width 13 height 13
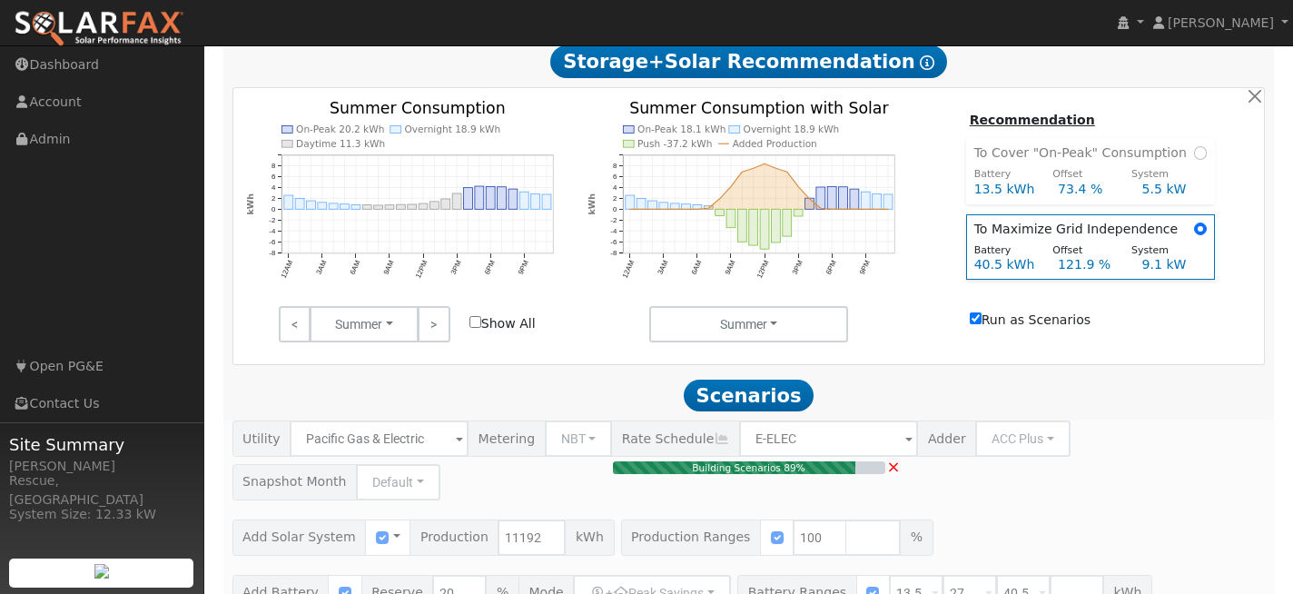
type input "7.5"
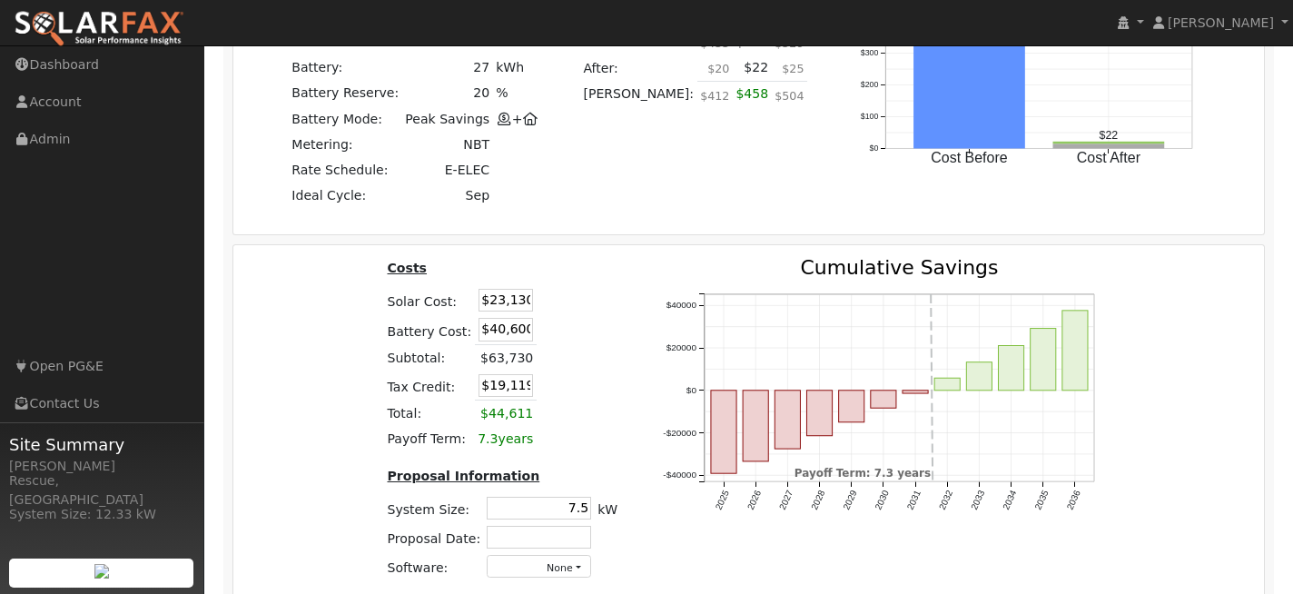
scroll to position [1925, 0]
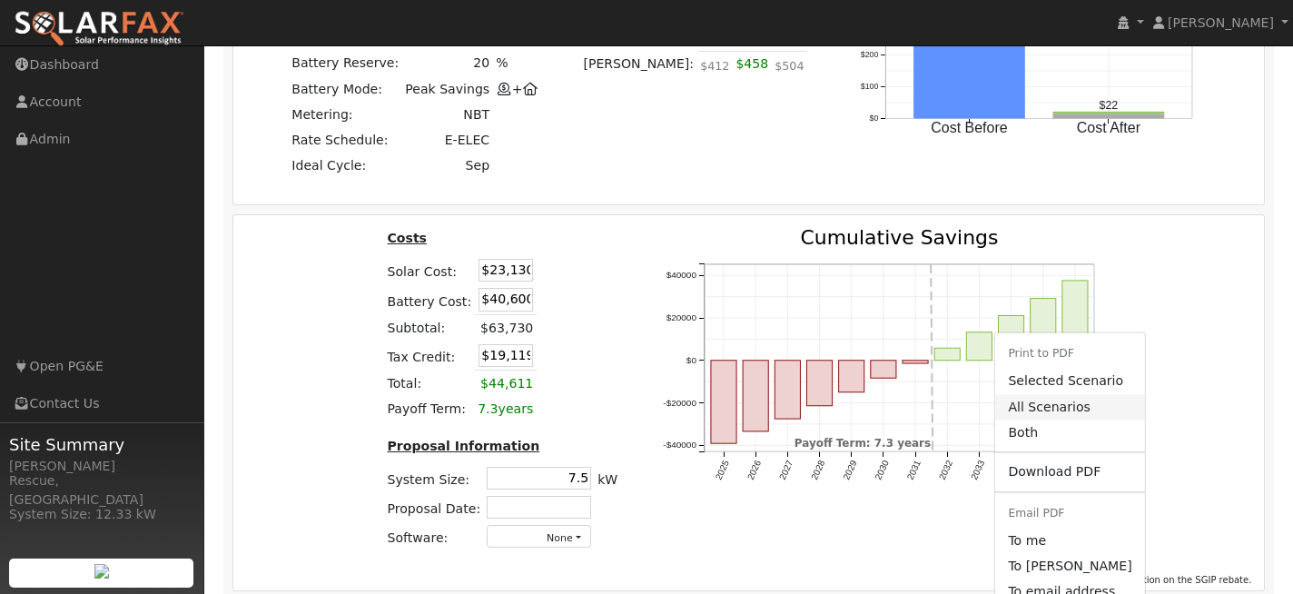
click at [1067, 394] on link "All Scenarios" at bounding box center [1069, 406] width 149 height 25
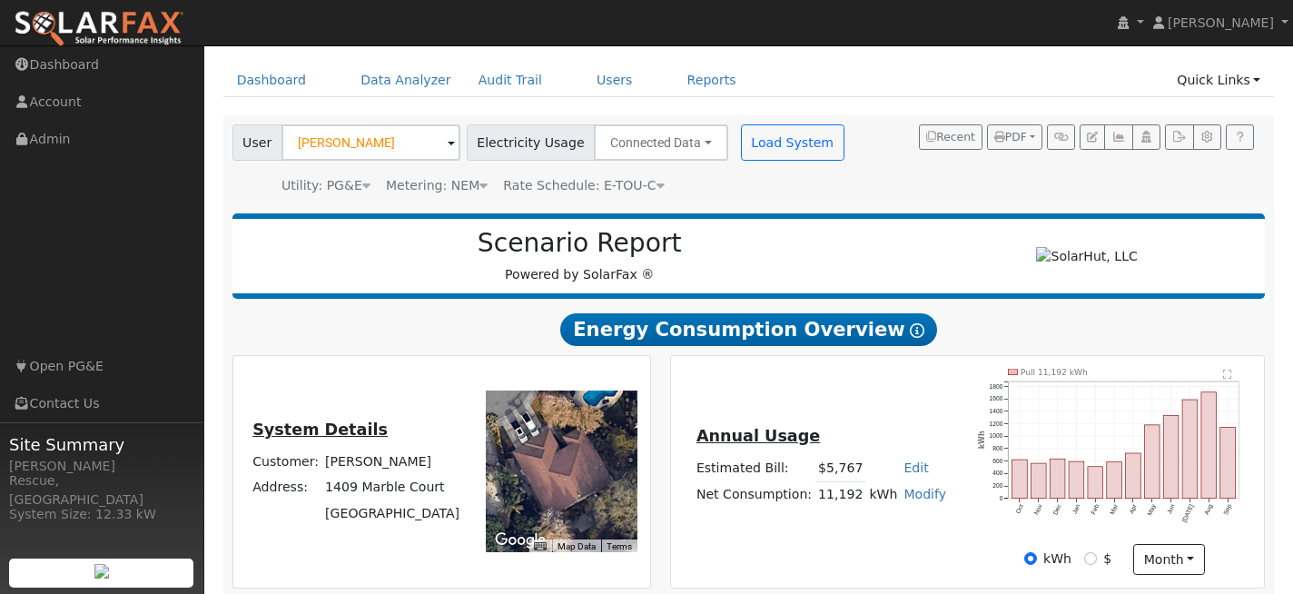
scroll to position [91, 0]
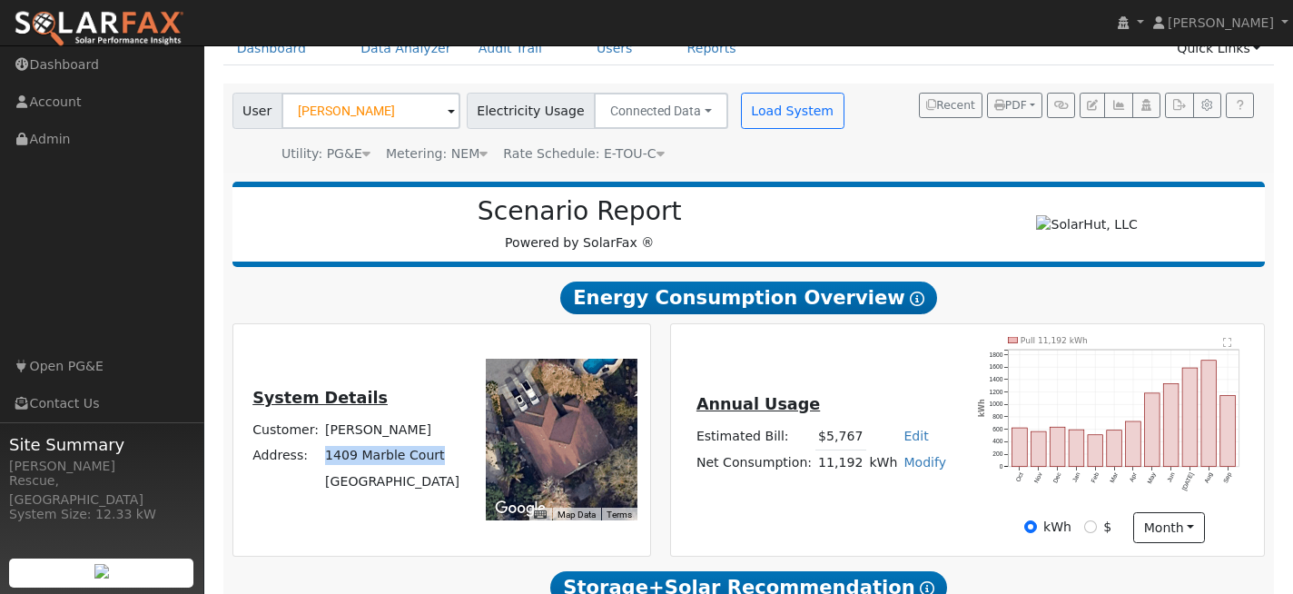
drag, startPoint x: 331, startPoint y: 458, endPoint x: 449, endPoint y: 457, distance: 118.0
click at [449, 457] on td "1409 Marble Court" at bounding box center [392, 455] width 141 height 25
copy td "1409 Marble Court"
click at [1172, 110] on icon "button" at bounding box center [1179, 105] width 14 height 11
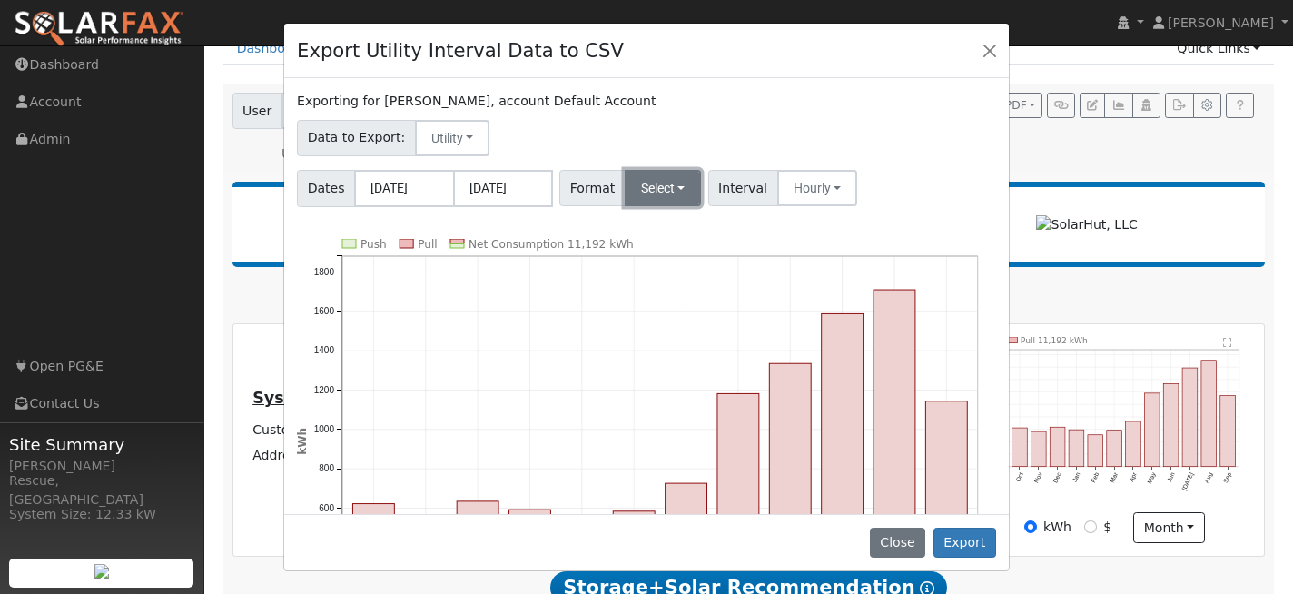
click at [674, 180] on button "Select" at bounding box center [663, 188] width 77 height 36
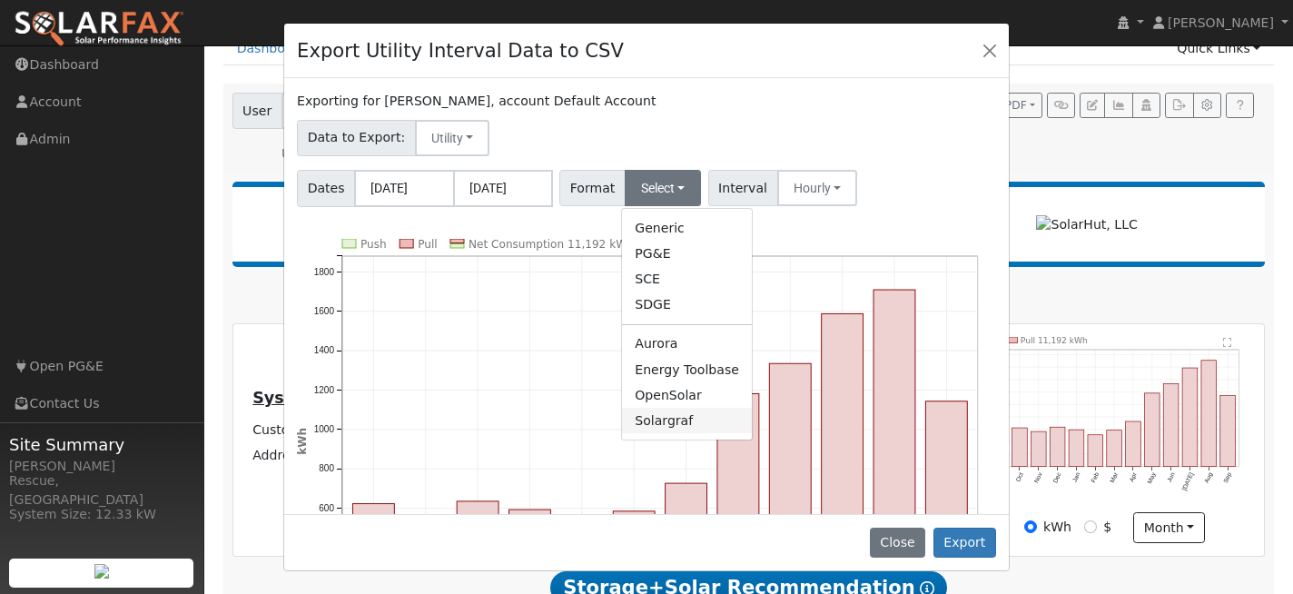
click at [647, 426] on link "Solargraf" at bounding box center [687, 420] width 130 height 25
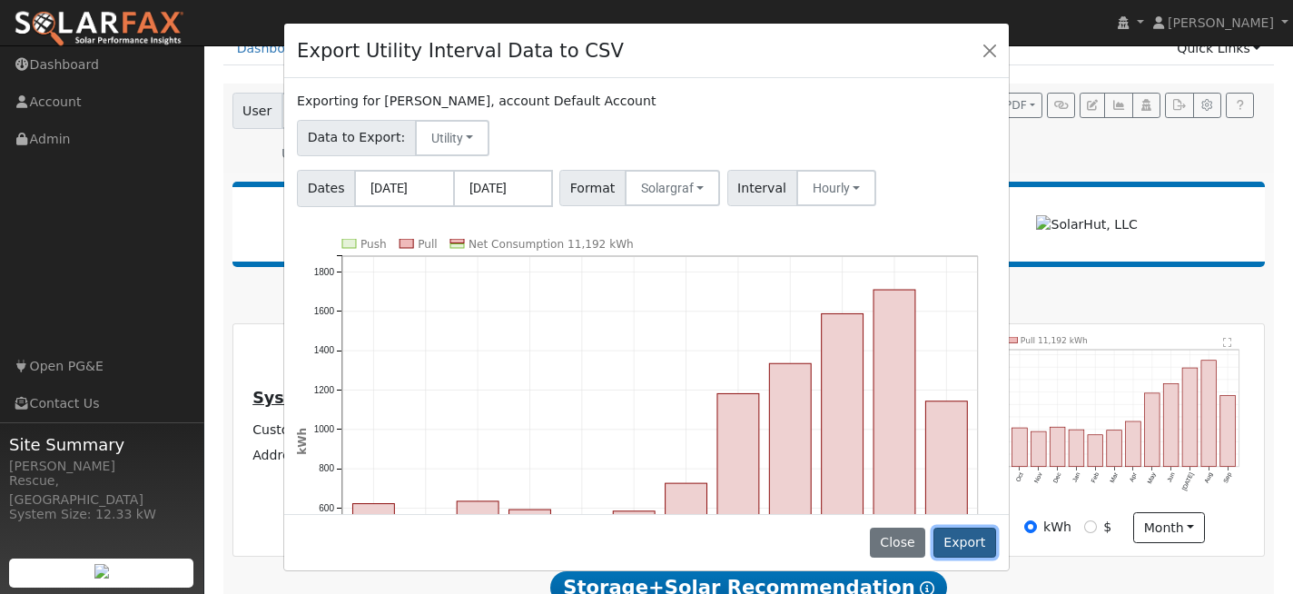
click at [977, 552] on button "Export" at bounding box center [964, 543] width 63 height 31
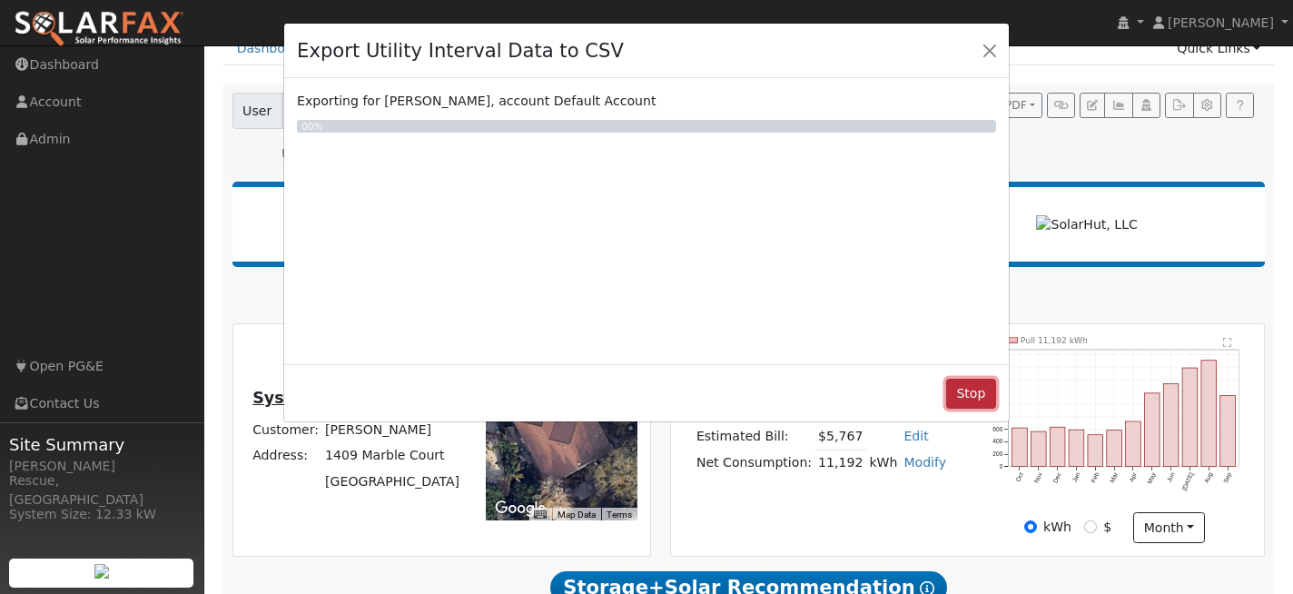
click at [968, 404] on button "Stop" at bounding box center [971, 394] width 50 height 31
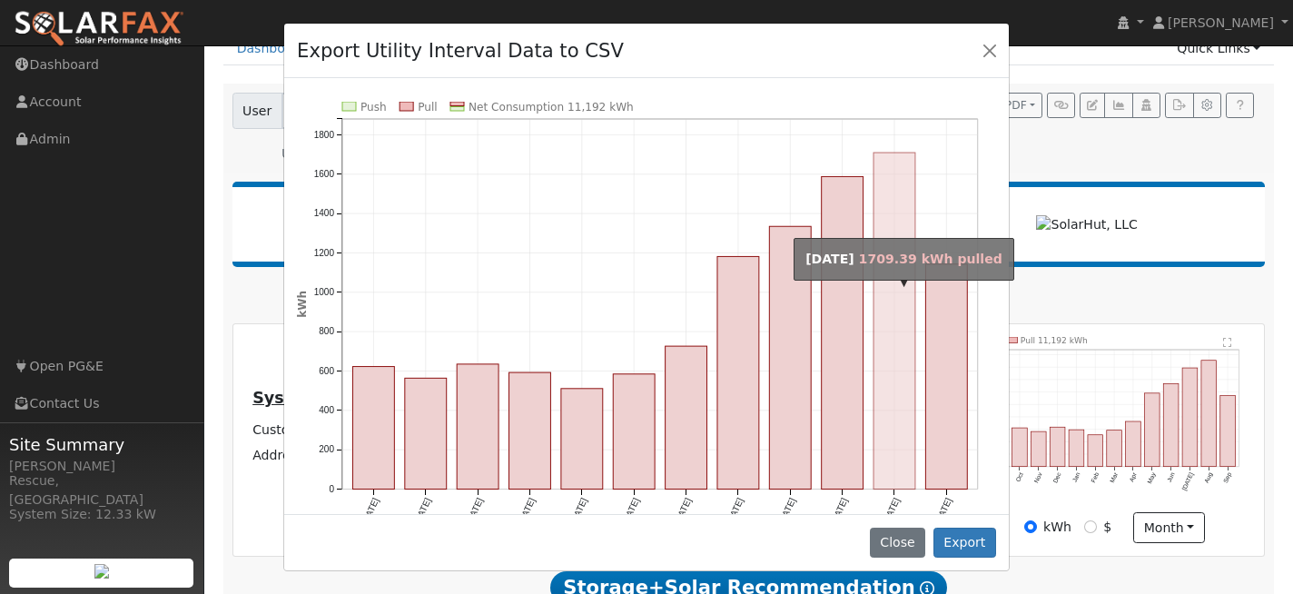
scroll to position [176, 0]
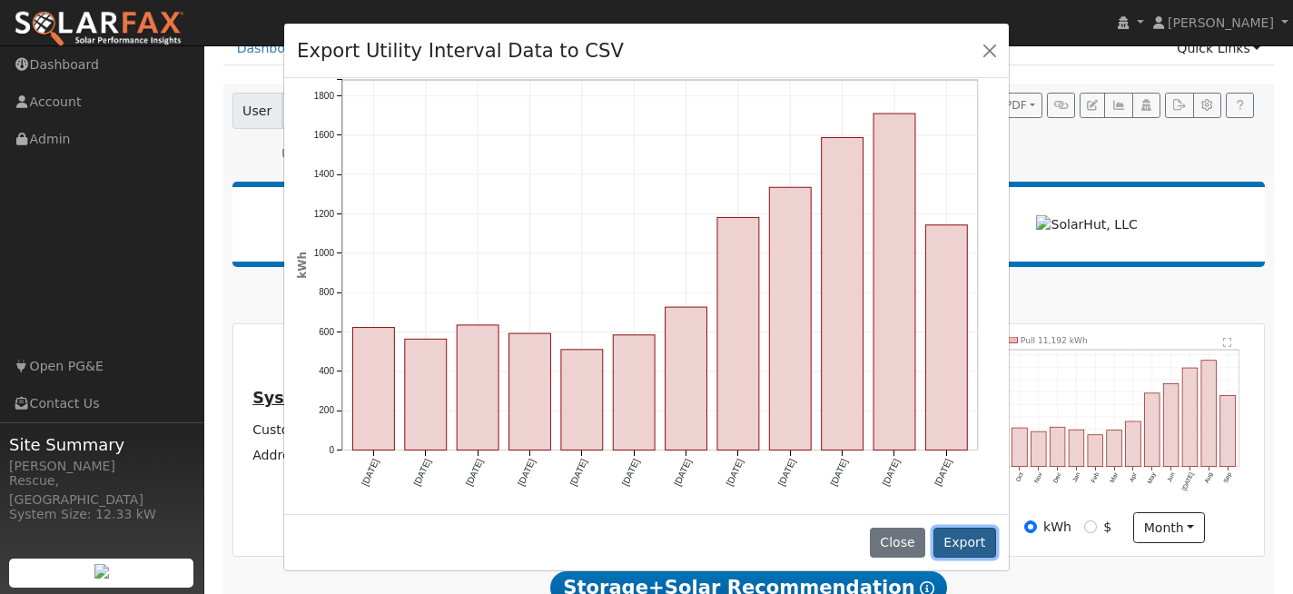
click at [963, 538] on button "Export" at bounding box center [964, 543] width 63 height 31
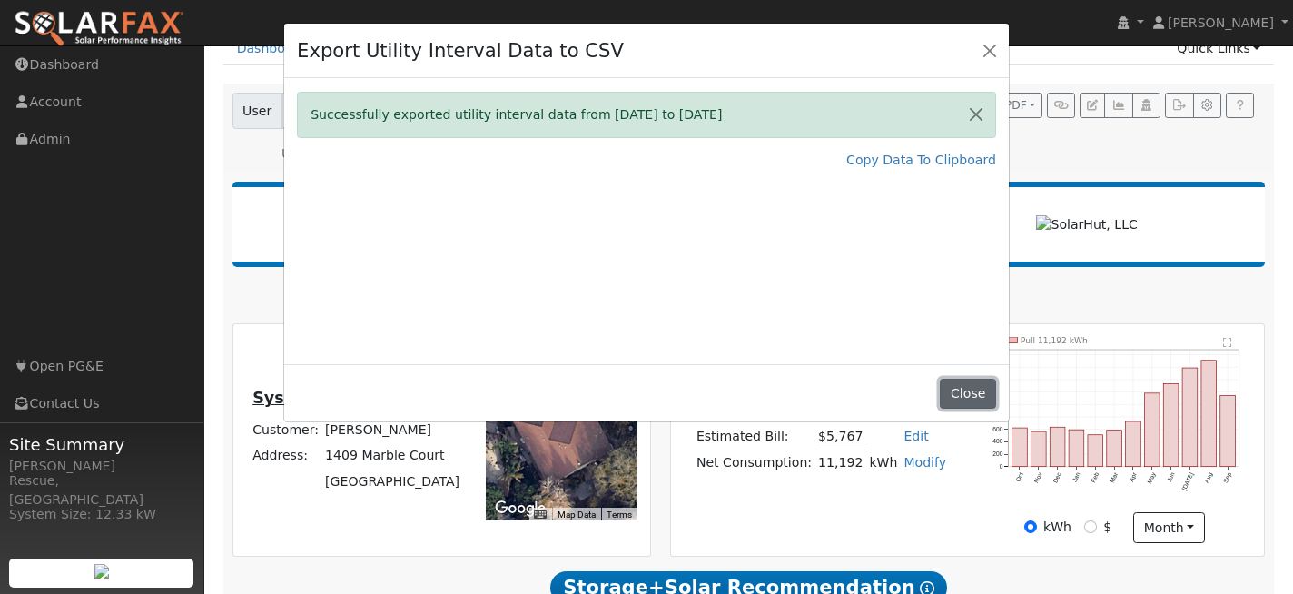
click at [980, 393] on button "Close" at bounding box center [967, 394] width 55 height 31
